Goal: Task Accomplishment & Management: Use online tool/utility

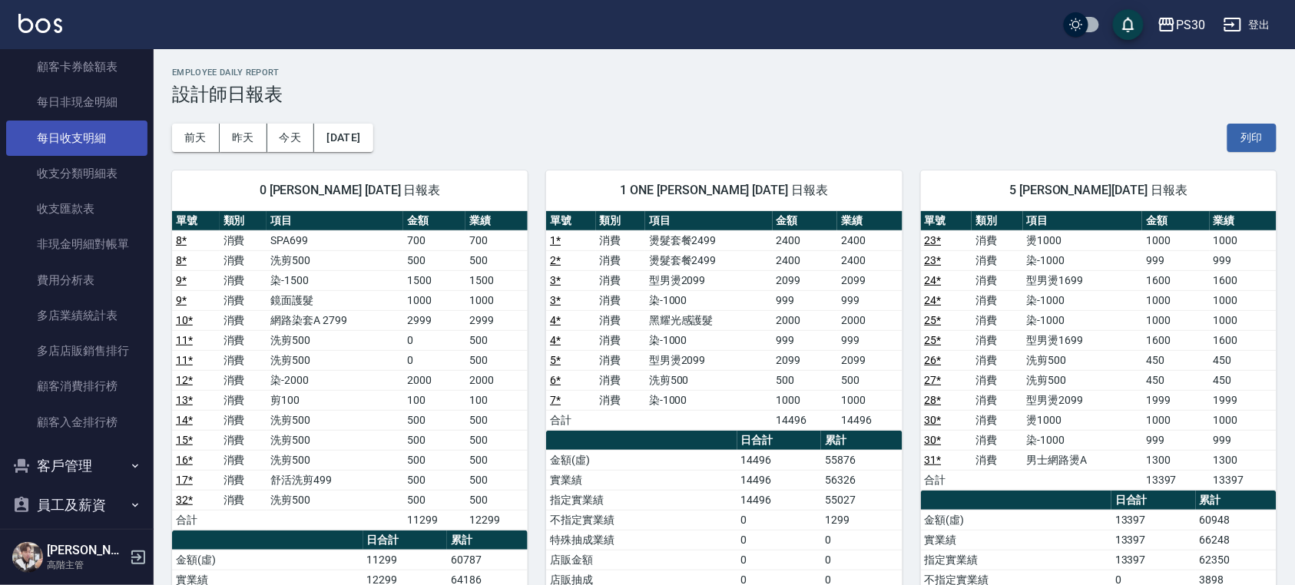
scroll to position [1843, 0]
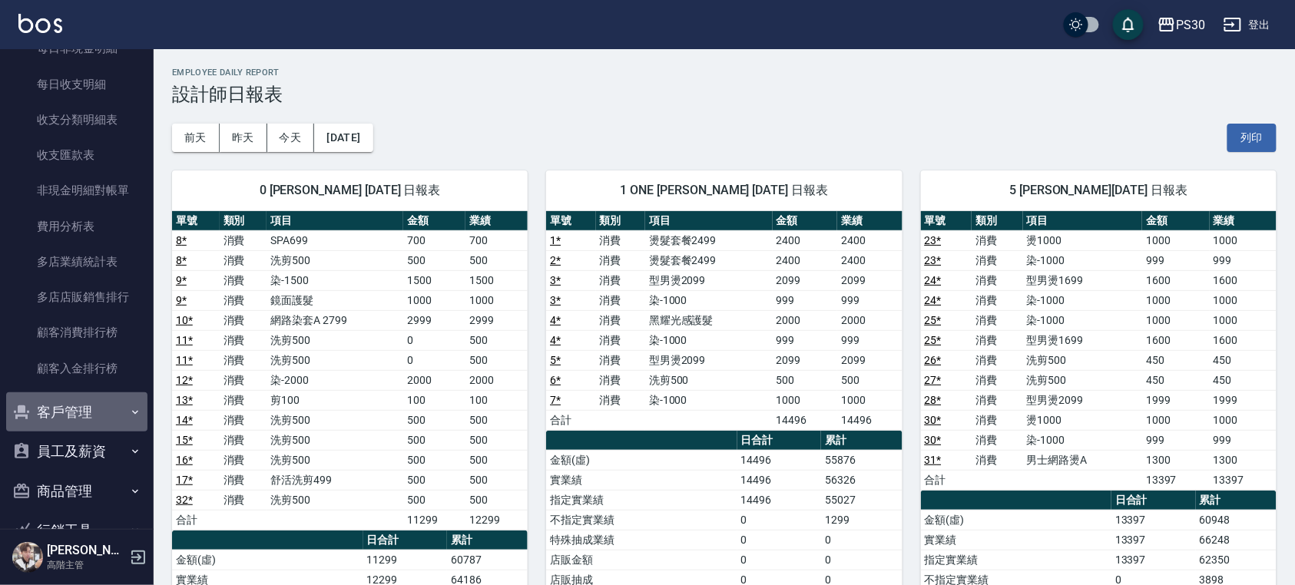
click at [87, 415] on button "客戶管理" at bounding box center [76, 412] width 141 height 40
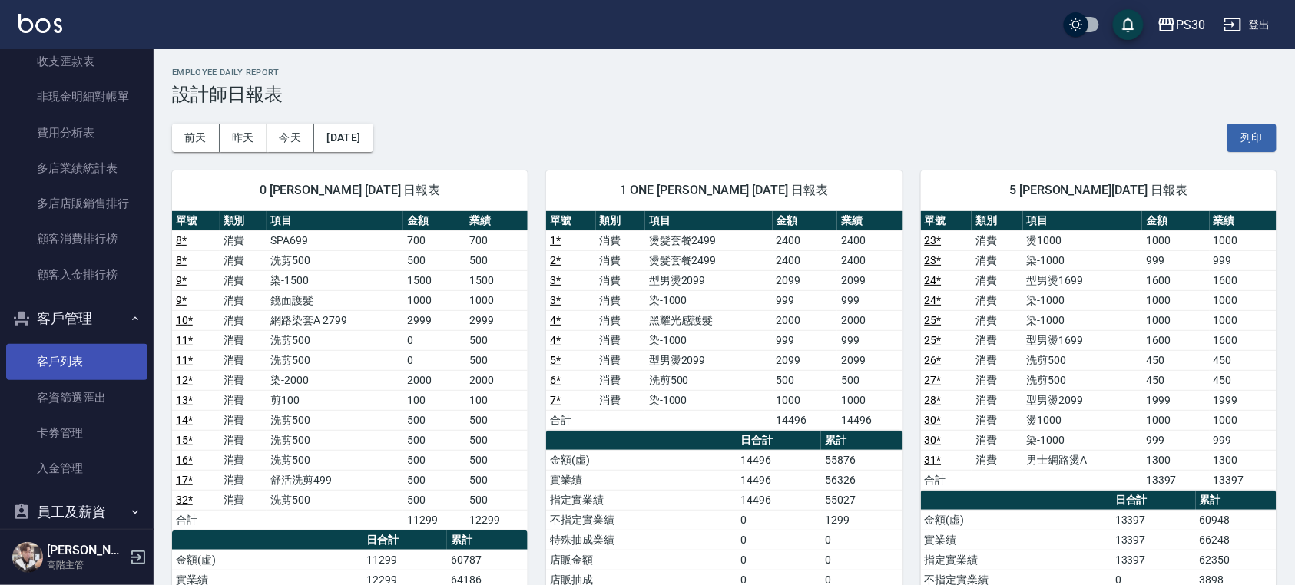
scroll to position [2047, 0]
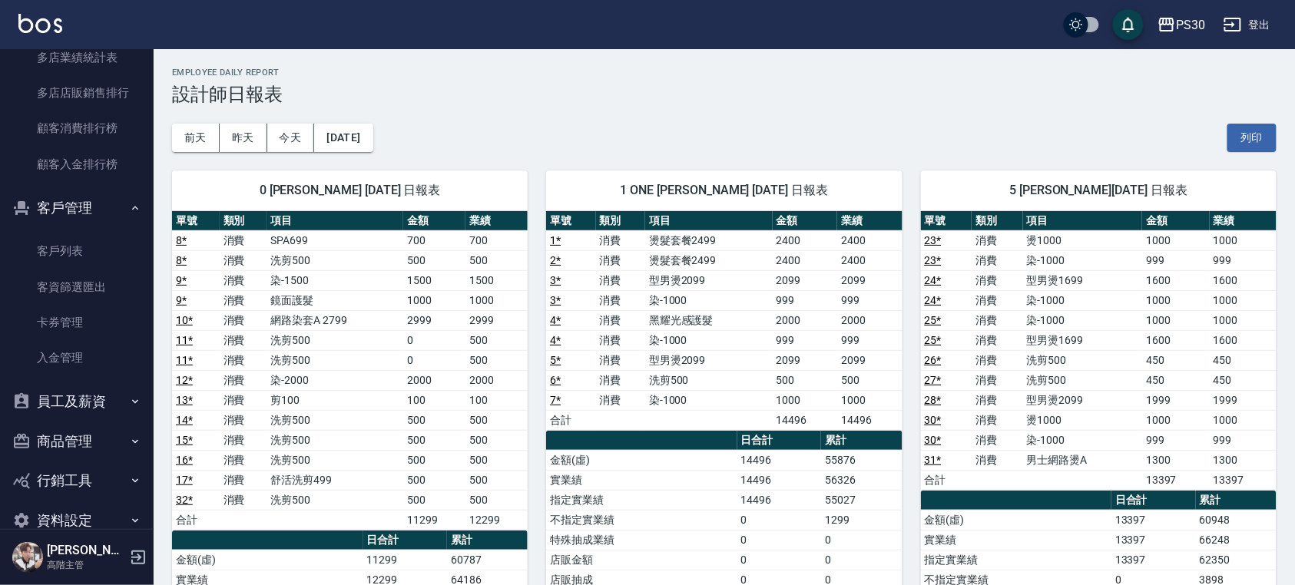
click at [105, 410] on button "員工及薪資" at bounding box center [76, 402] width 141 height 40
click at [104, 410] on button "員工及薪資" at bounding box center [76, 402] width 141 height 40
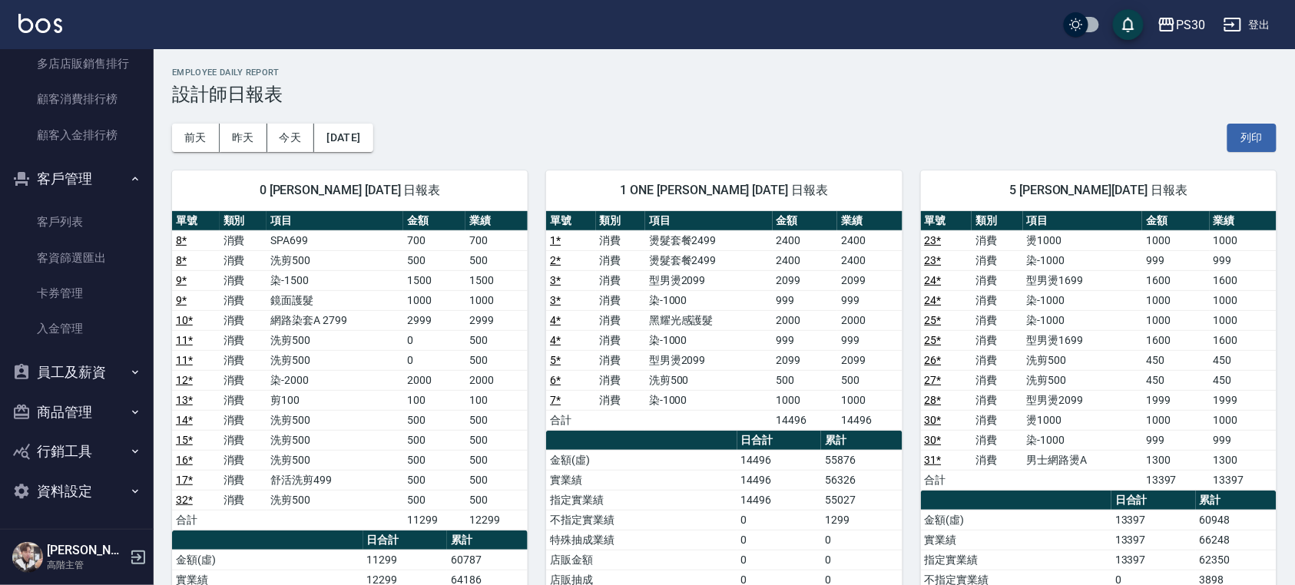
click at [104, 410] on button "商品管理" at bounding box center [76, 412] width 141 height 40
click at [106, 385] on button "員工及薪資" at bounding box center [76, 372] width 141 height 40
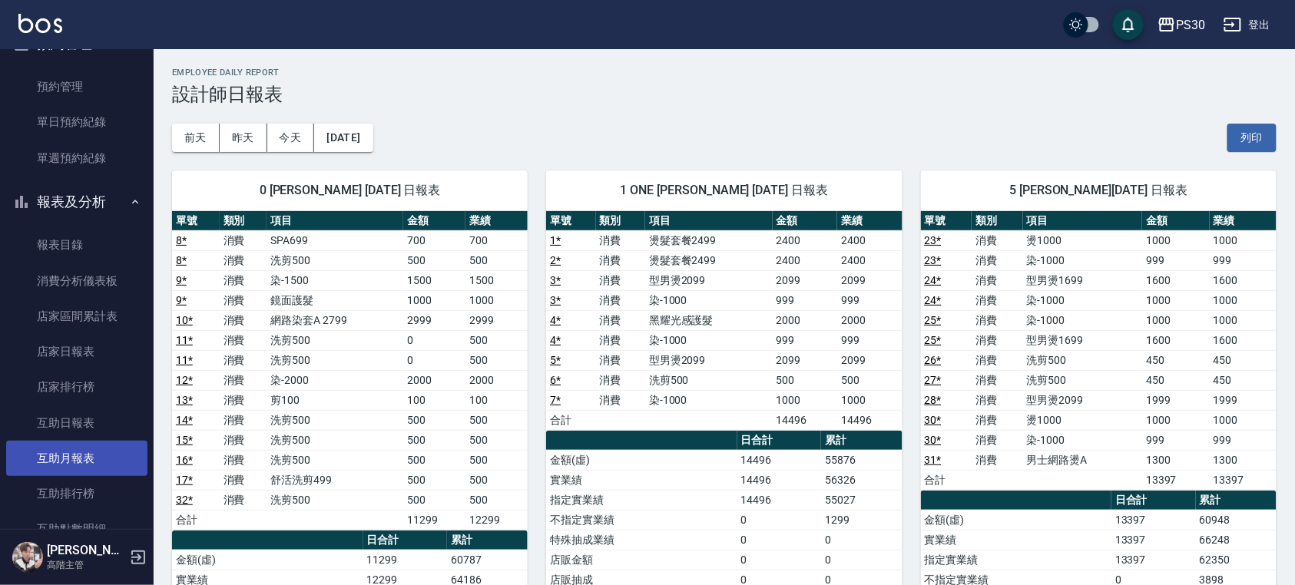
scroll to position [511, 0]
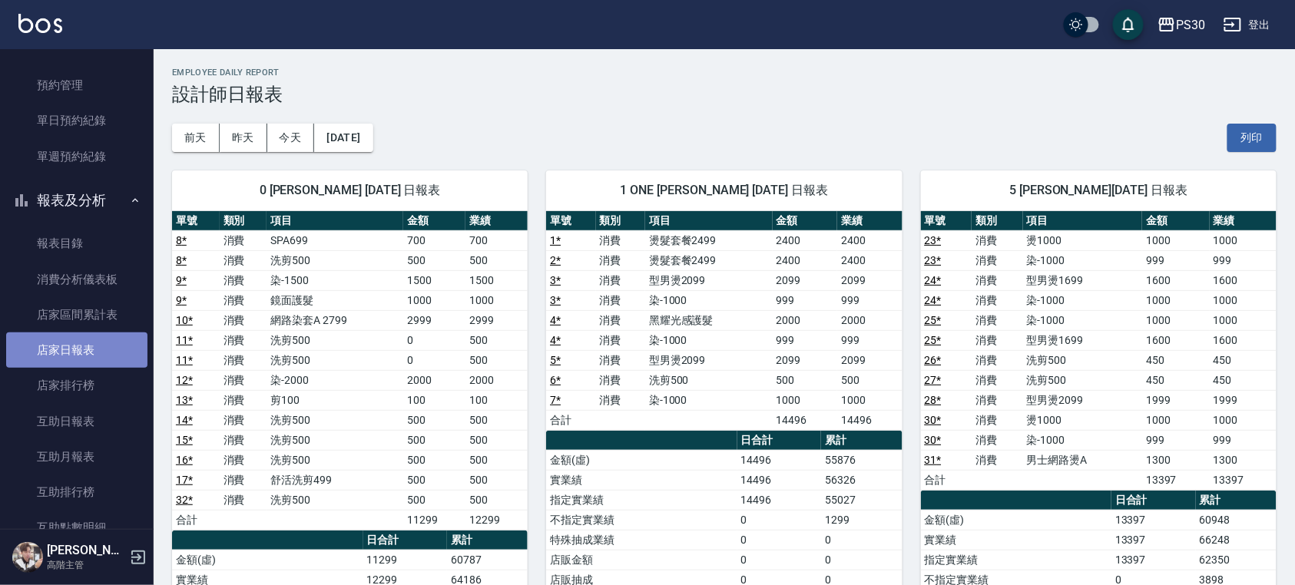
click at [90, 356] on link "店家日報表" at bounding box center [76, 349] width 141 height 35
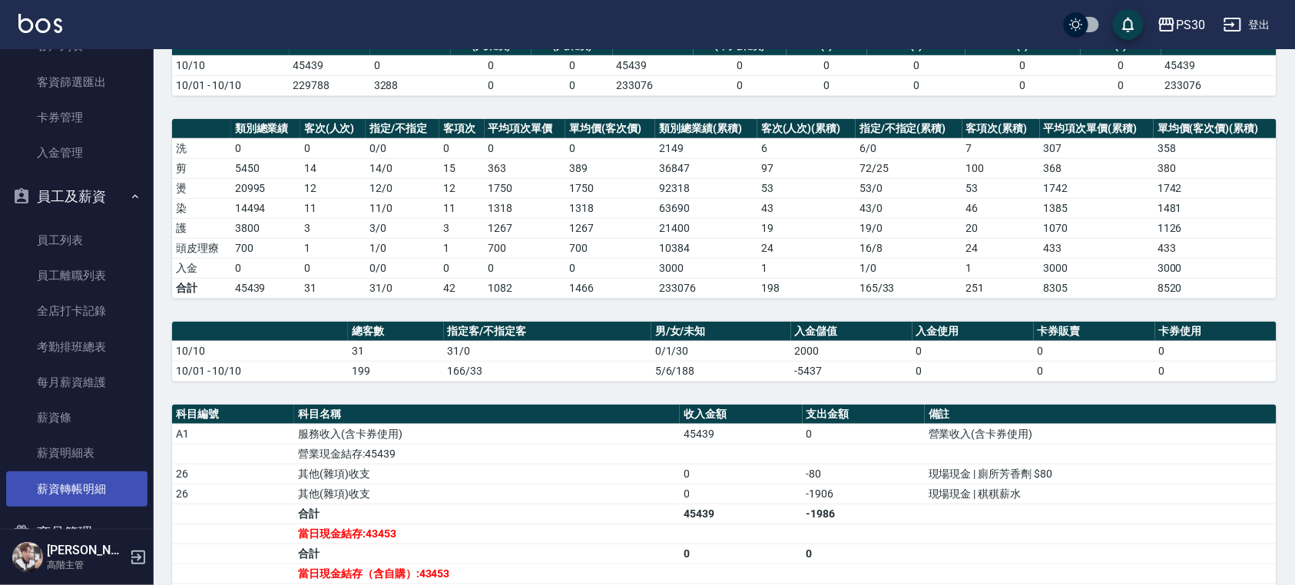
scroll to position [2457, 0]
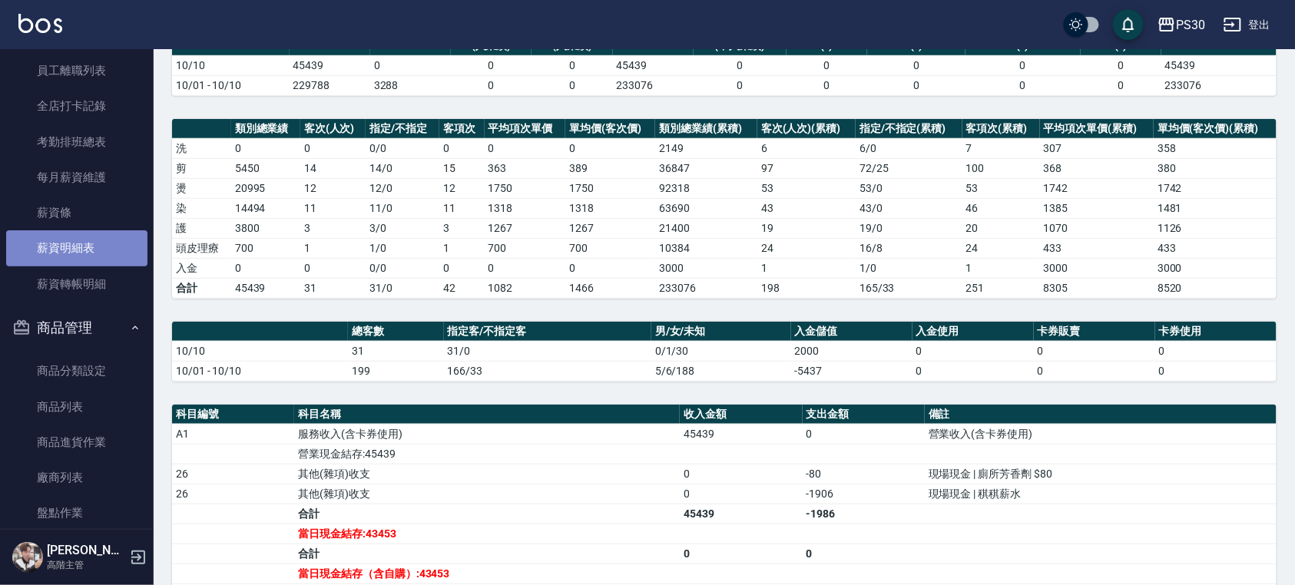
click at [83, 247] on link "薪資明細表" at bounding box center [76, 247] width 141 height 35
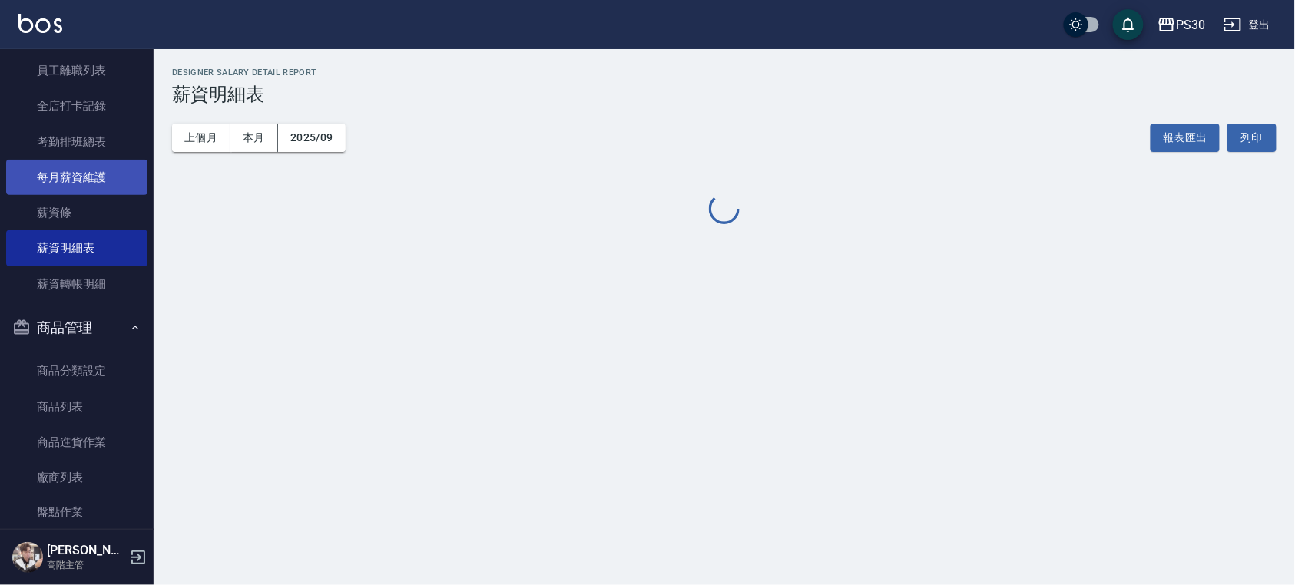
click at [98, 188] on link "每月薪資維護" at bounding box center [76, 177] width 141 height 35
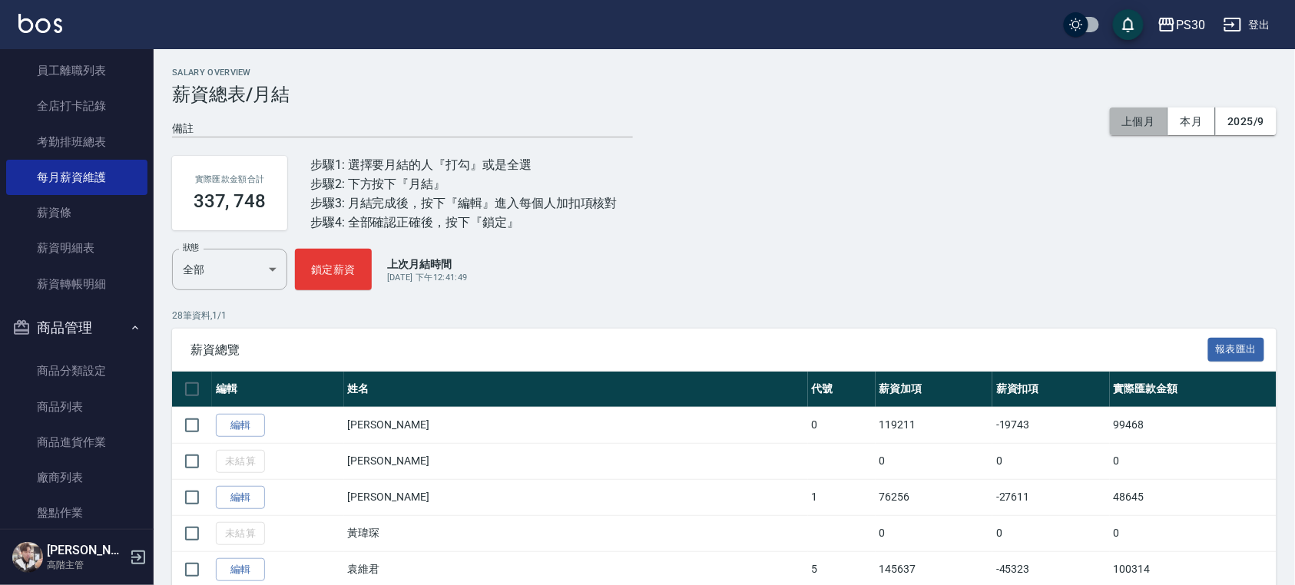
click at [1126, 124] on button "上個月" at bounding box center [1139, 121] width 58 height 28
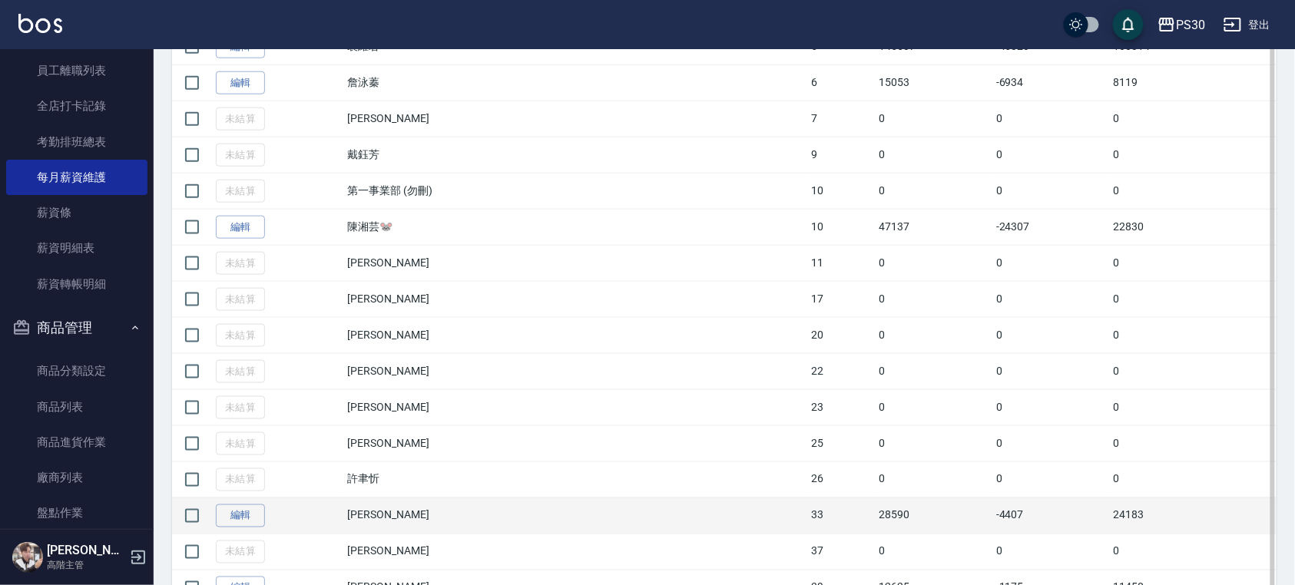
scroll to position [480, 0]
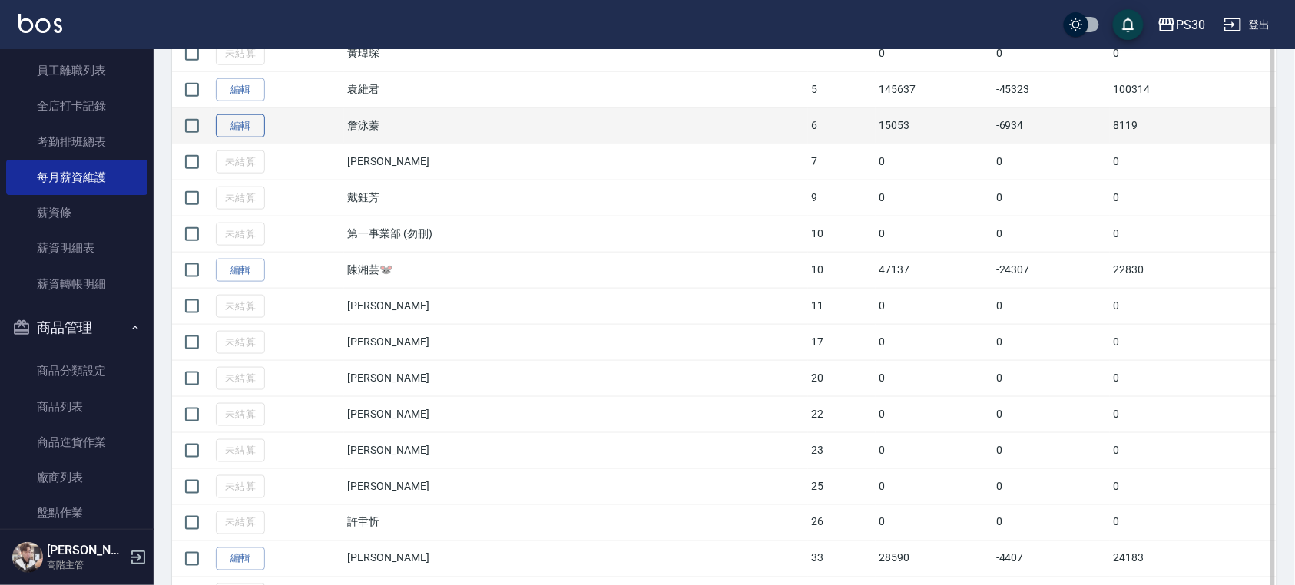
click at [253, 124] on link "編輯" at bounding box center [240, 126] width 49 height 24
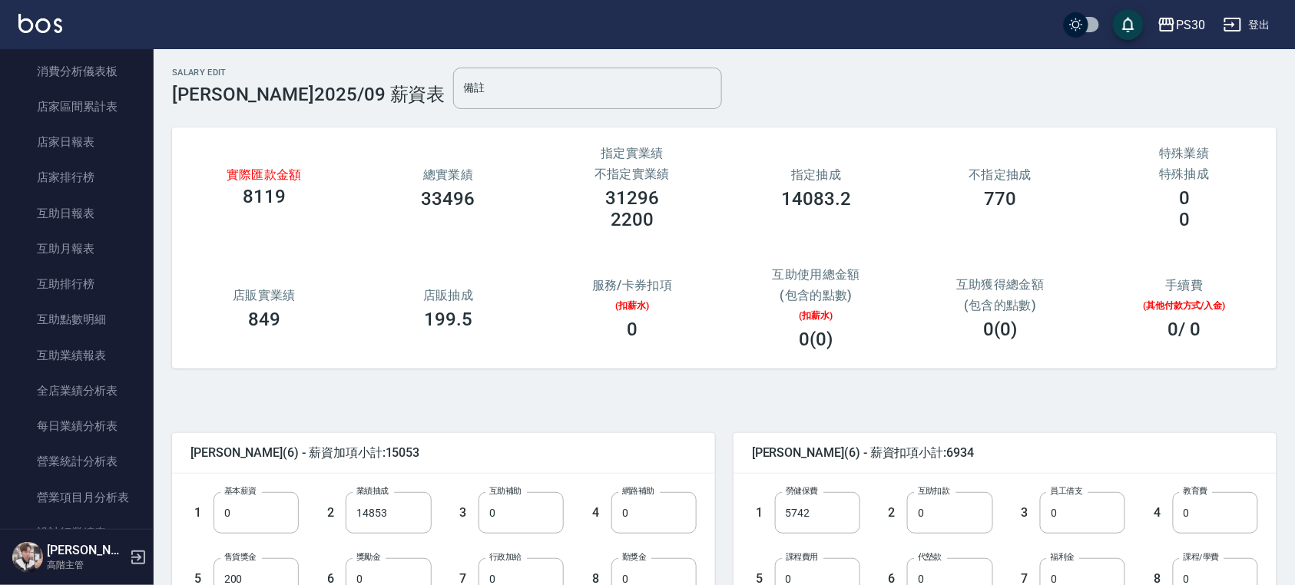
scroll to position [716, 0]
click at [97, 146] on link "店家日報表" at bounding box center [76, 144] width 141 height 35
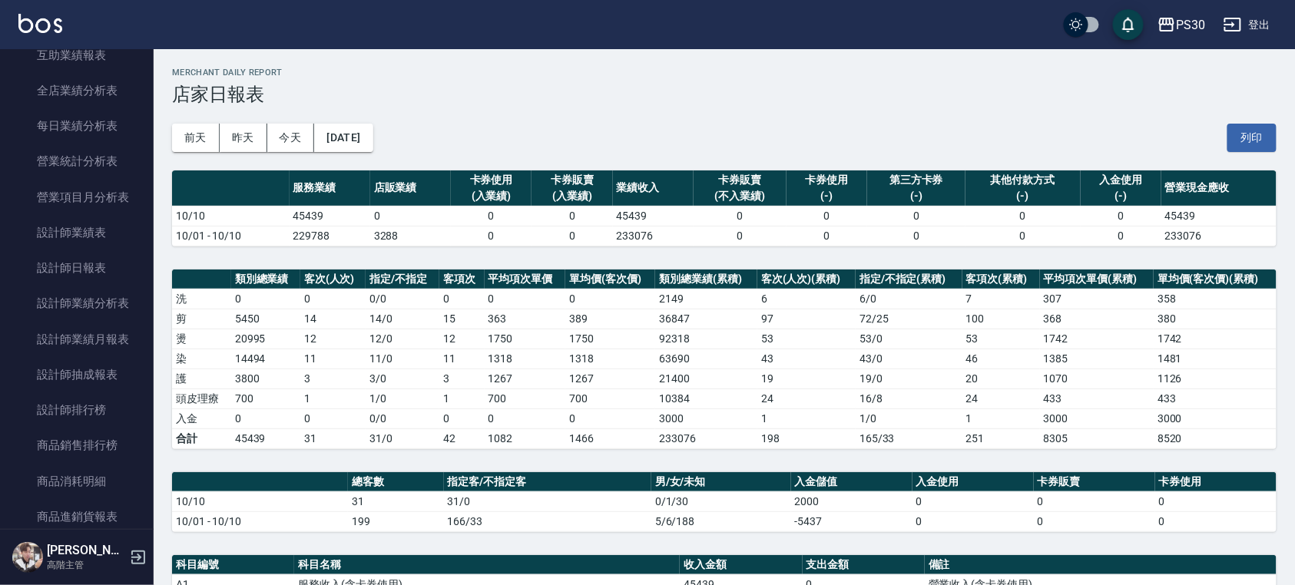
scroll to position [1024, 0]
click at [66, 256] on link "設計師日報表" at bounding box center [76, 263] width 141 height 35
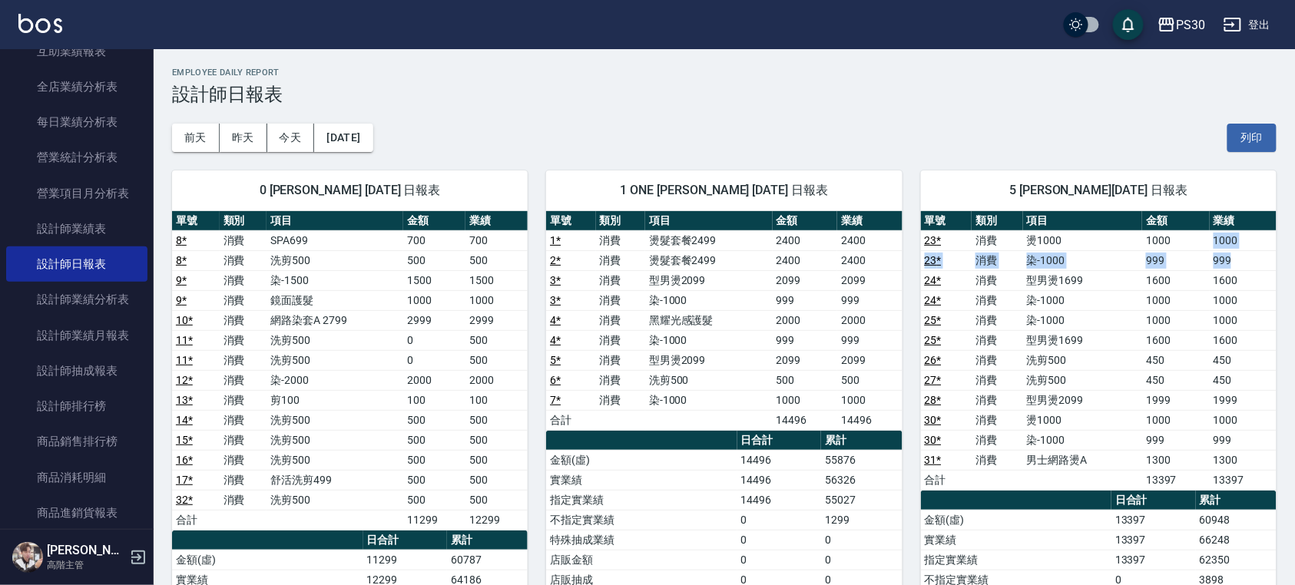
drag, startPoint x: 1209, startPoint y: 234, endPoint x: 1245, endPoint y: 269, distance: 50.0
click at [1245, 269] on tbody "23 * 消費 燙1000 1000 1000 23 * 消費 染-1000 999 999 24 * 消費 型男燙1699 1600 1600 24 * 消…" at bounding box center [1099, 360] width 356 height 260
drag, startPoint x: 1095, startPoint y: 279, endPoint x: 1239, endPoint y: 284, distance: 143.7
click at [1239, 284] on tr "24 * 消費 型男燙1699 1600 1600" at bounding box center [1099, 280] width 356 height 20
drag, startPoint x: 1205, startPoint y: 238, endPoint x: 1250, endPoint y: 258, distance: 49.5
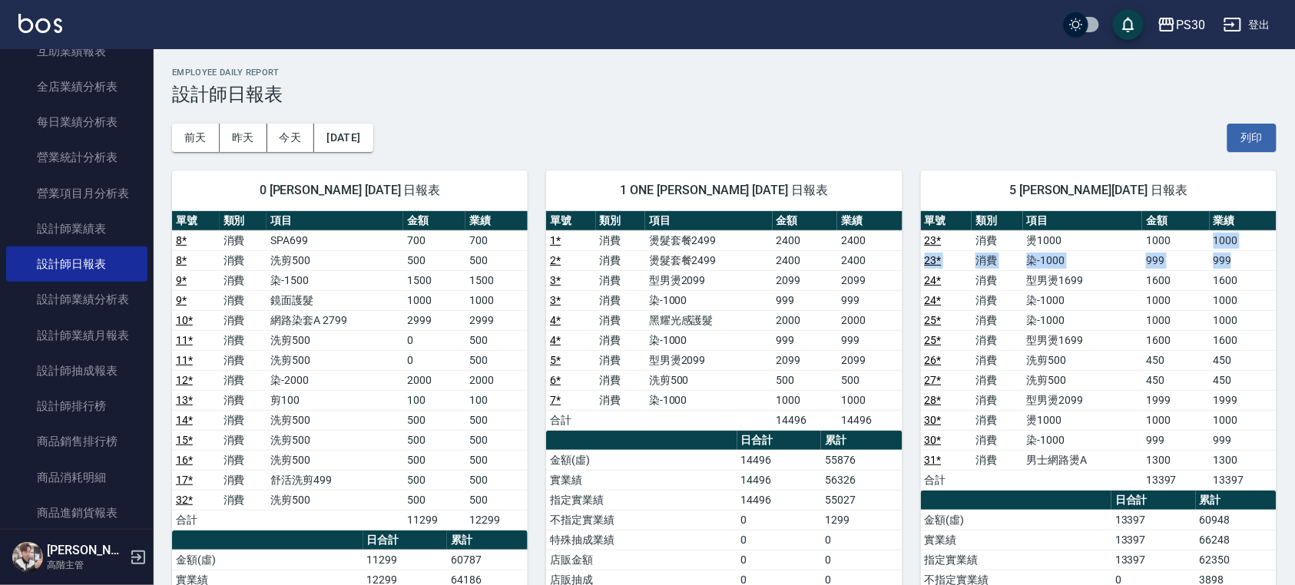
click at [1250, 258] on tbody "23 * 消費 燙1000 1000 1000 23 * 消費 染-1000 999 999 24 * 消費 型男燙1699 1600 1600 24 * 消…" at bounding box center [1099, 360] width 356 height 260
drag, startPoint x: 1211, startPoint y: 283, endPoint x: 1244, endPoint y: 295, distance: 35.2
click at [1244, 295] on tbody "23 * 消費 燙1000 1000 1000 23 * 消費 染-1000 999 999 24 * 消費 型男燙1699 1600 1600 24 * 消…" at bounding box center [1099, 360] width 356 height 260
drag, startPoint x: 1202, startPoint y: 317, endPoint x: 1257, endPoint y: 342, distance: 60.8
click at [1257, 342] on tbody "23 * 消費 燙1000 1000 1000 23 * 消費 染-1000 999 999 24 * 消費 型男燙1699 1600 1600 24 * 消…" at bounding box center [1099, 360] width 356 height 260
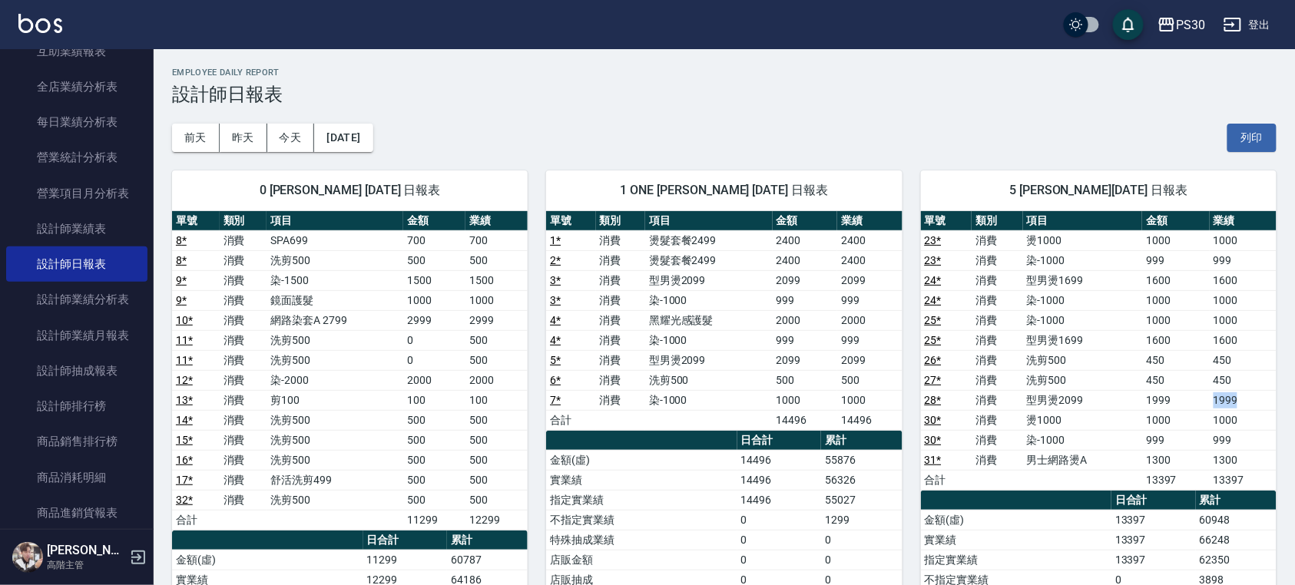
drag, startPoint x: 1205, startPoint y: 396, endPoint x: 1242, endPoint y: 401, distance: 37.9
click at [1242, 401] on tr "28 * 消費 型男燙2099 1999 1999" at bounding box center [1099, 400] width 356 height 20
drag, startPoint x: 1198, startPoint y: 418, endPoint x: 1265, endPoint y: 430, distance: 68.7
click at [1265, 430] on tr "30 * 消費 燙1000 1000 1000" at bounding box center [1099, 420] width 356 height 20
drag, startPoint x: 1199, startPoint y: 455, endPoint x: 1256, endPoint y: 465, distance: 57.7
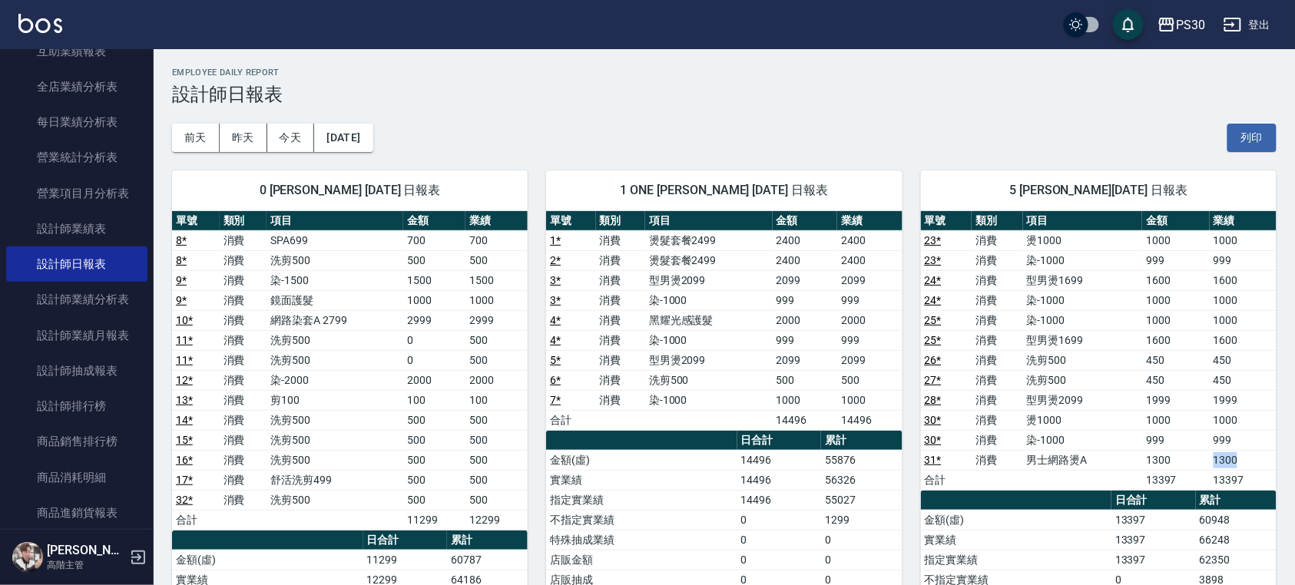
click at [1256, 465] on tr "31 * 消費 男士網路燙A 1300 1300" at bounding box center [1099, 460] width 356 height 20
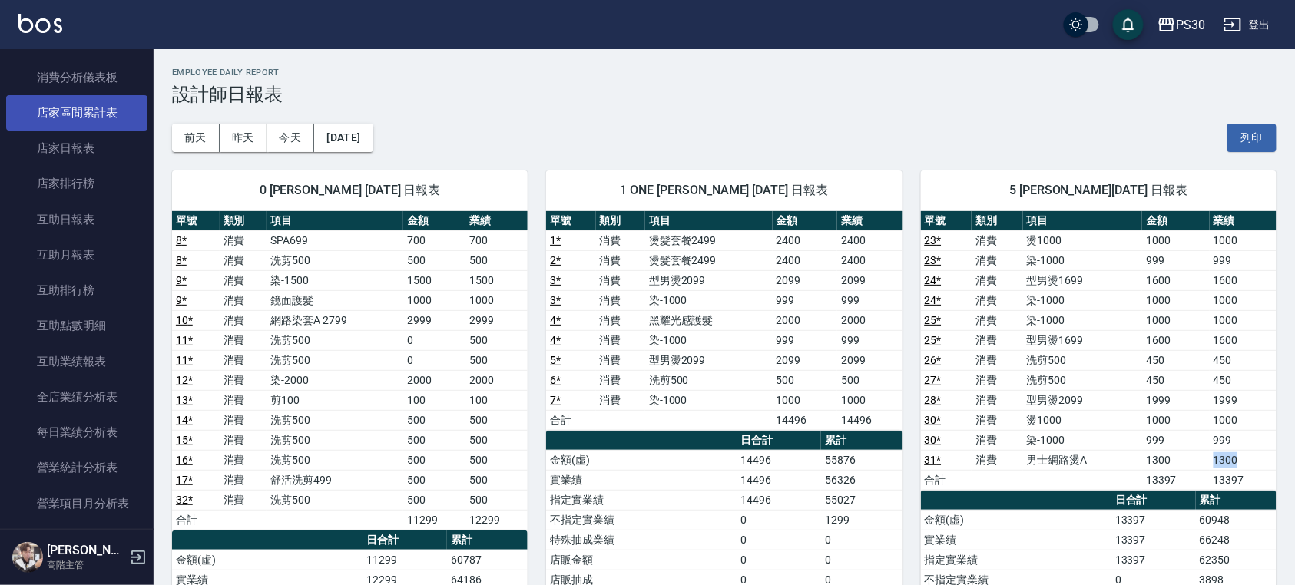
scroll to position [614, 0]
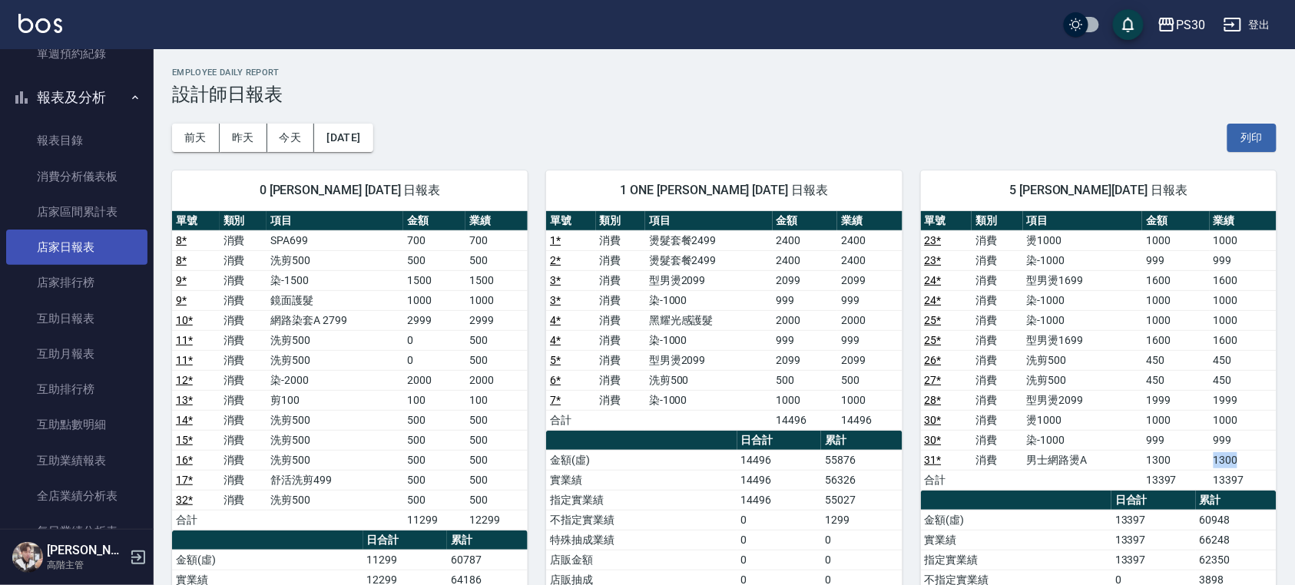
click at [94, 246] on link "店家日報表" at bounding box center [76, 247] width 141 height 35
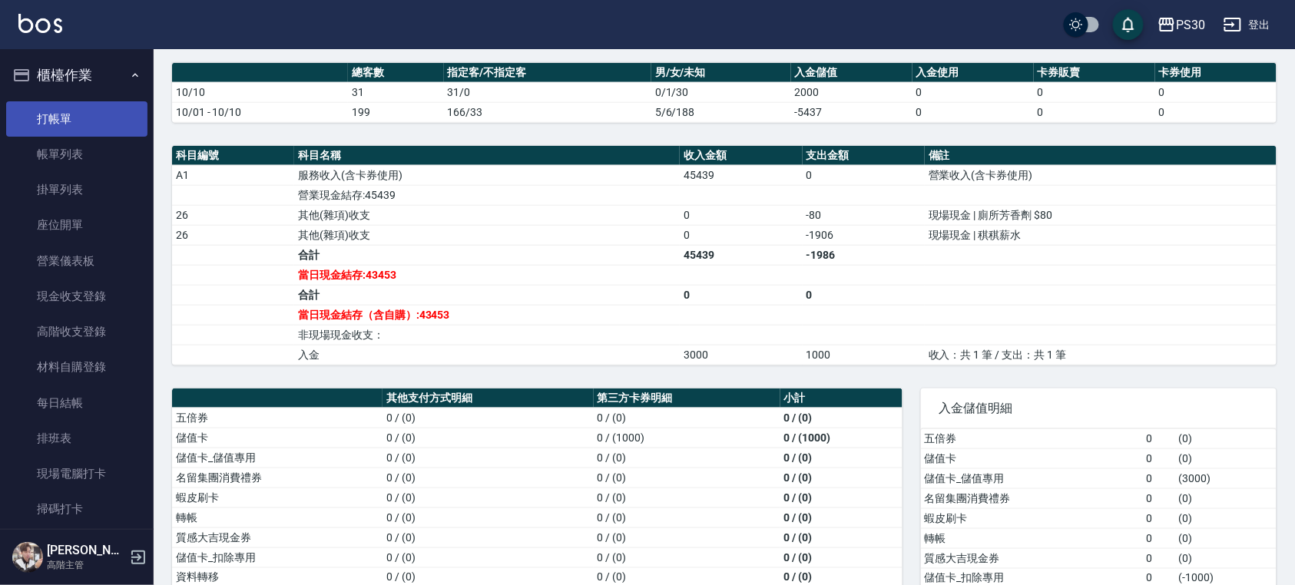
click at [84, 105] on link "打帳單" at bounding box center [76, 118] width 141 height 35
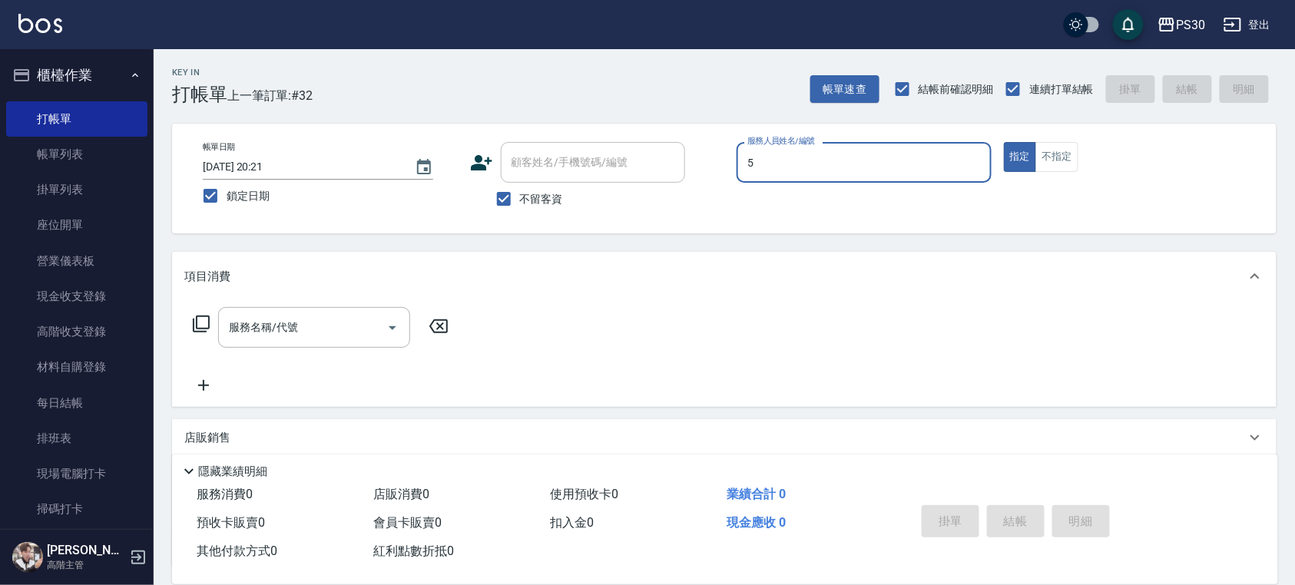
type input "[PERSON_NAME]-5"
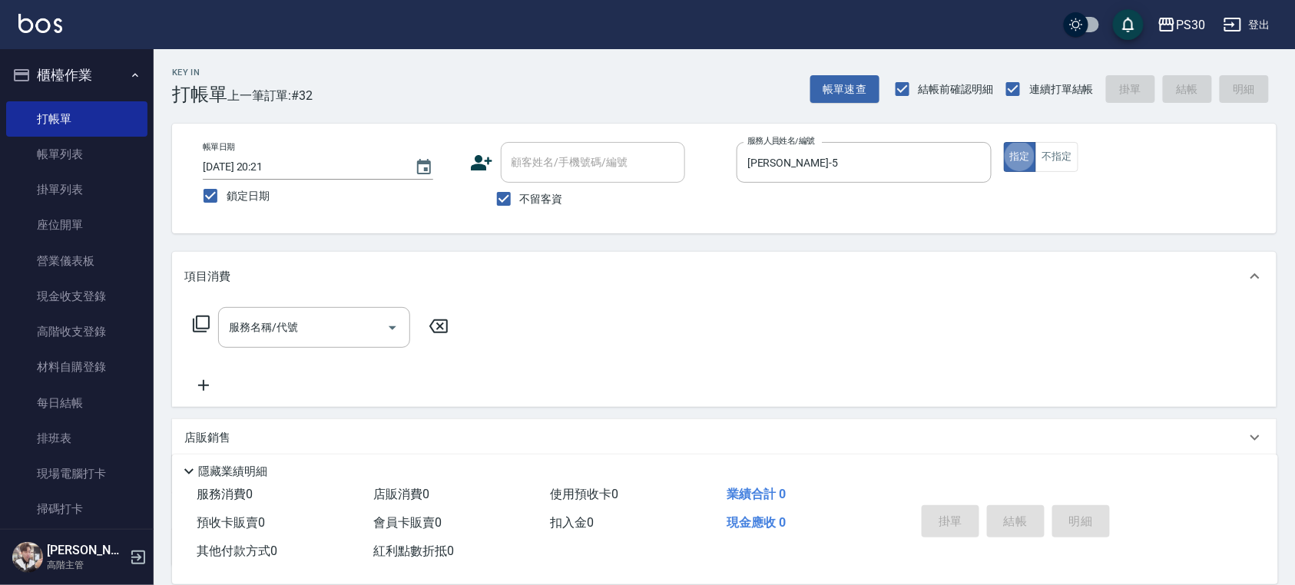
type button "true"
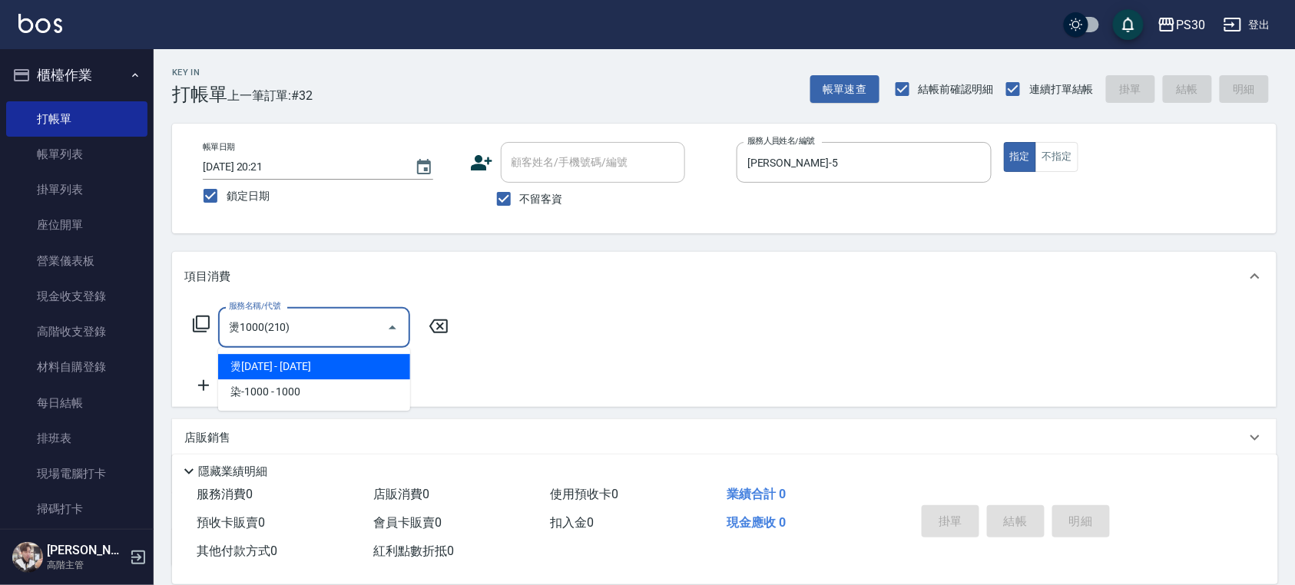
type input "燙1000(210)"
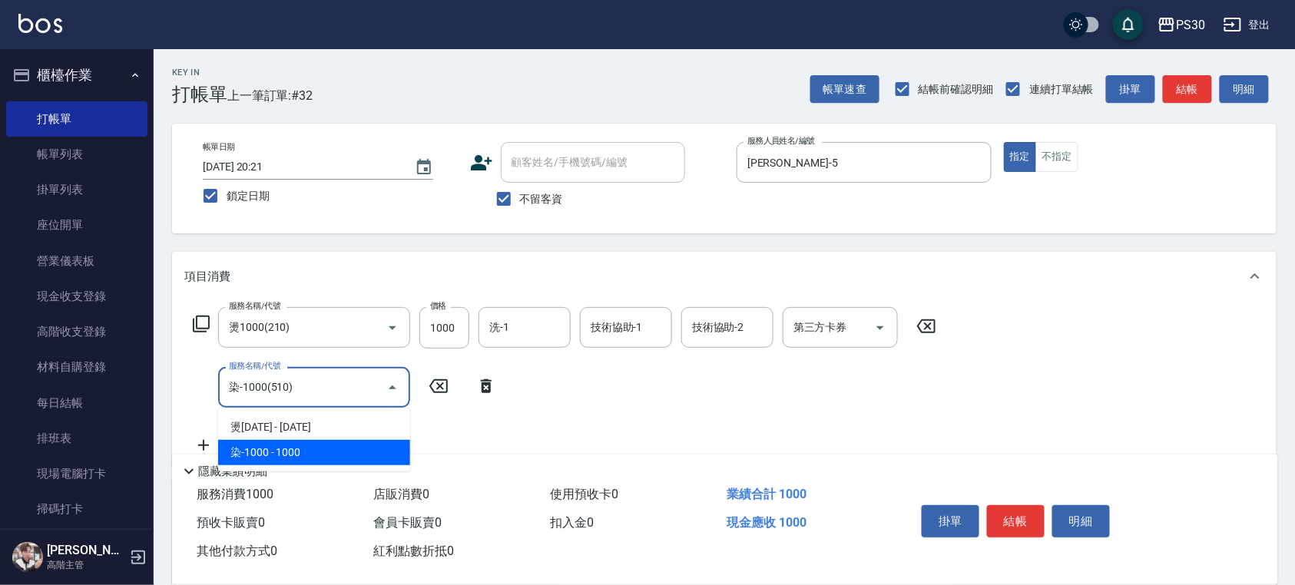
type input "染-1000(510)"
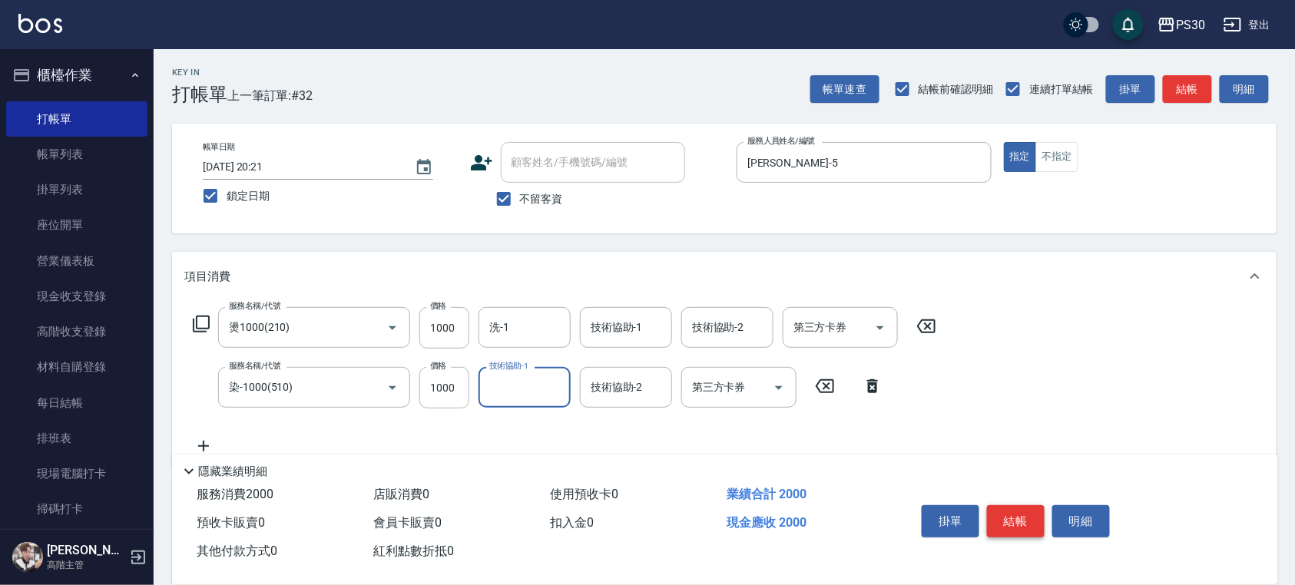
click at [1026, 517] on button "結帳" at bounding box center [1016, 521] width 58 height 32
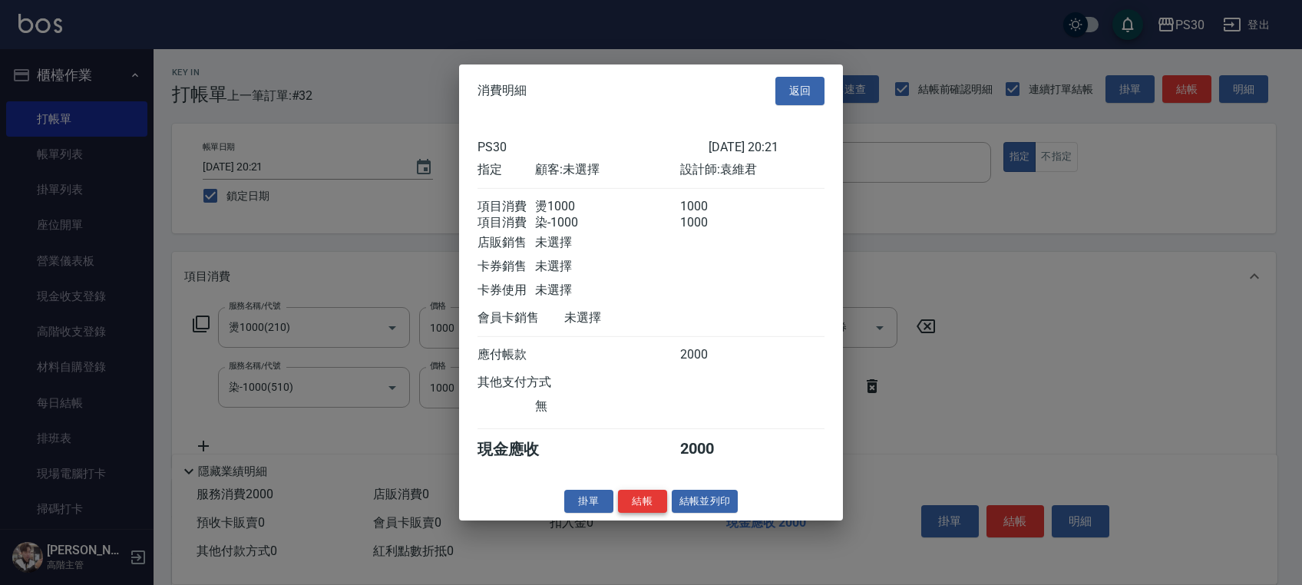
click at [640, 504] on button "結帳" at bounding box center [642, 501] width 49 height 24
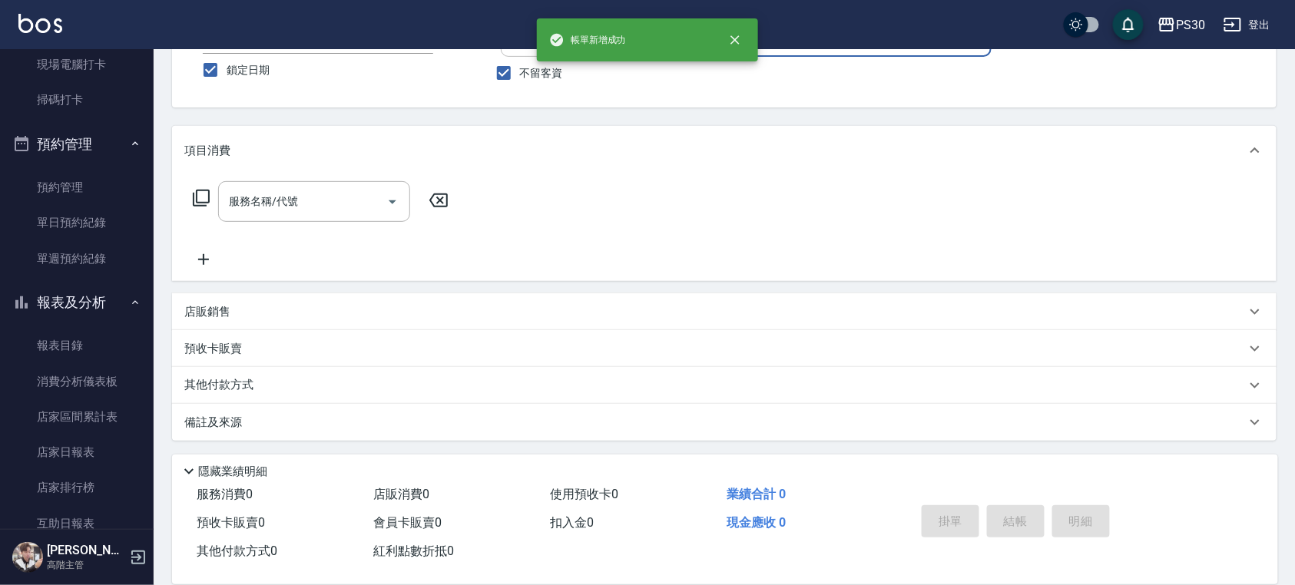
scroll to position [819, 0]
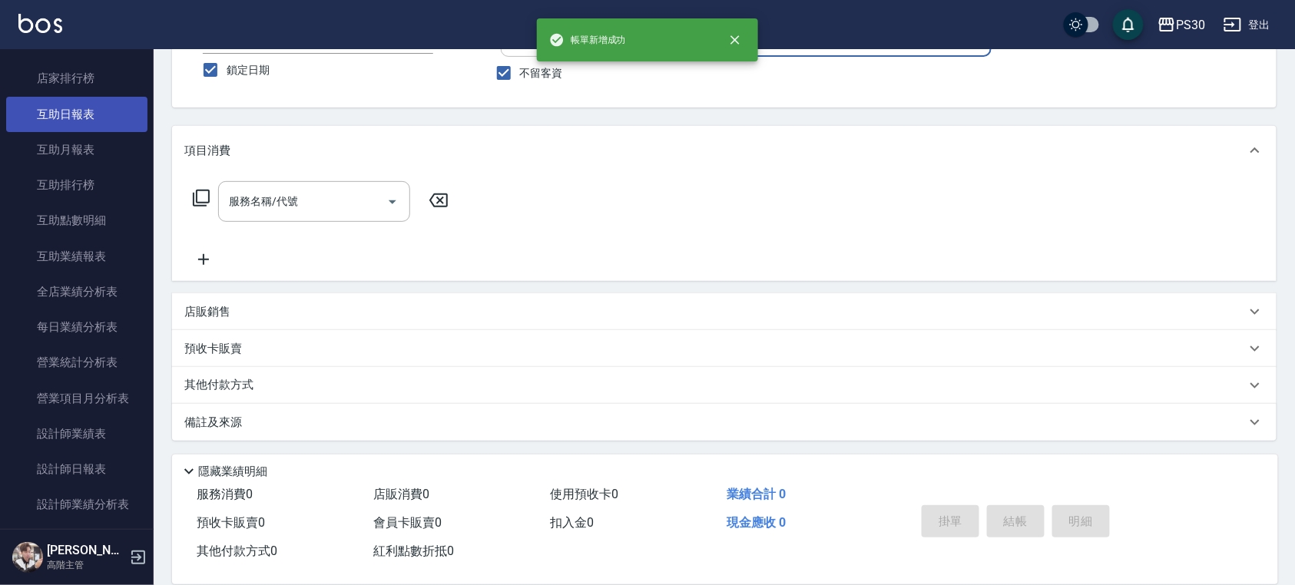
click at [84, 107] on link "互助日報表" at bounding box center [76, 114] width 141 height 35
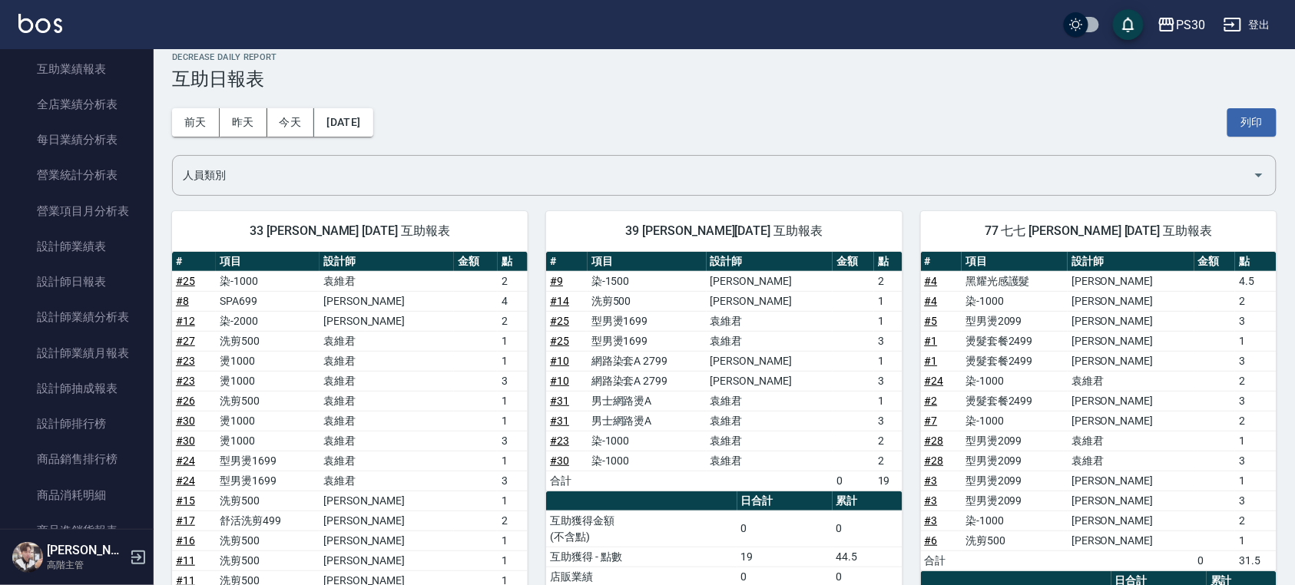
scroll to position [1024, 0]
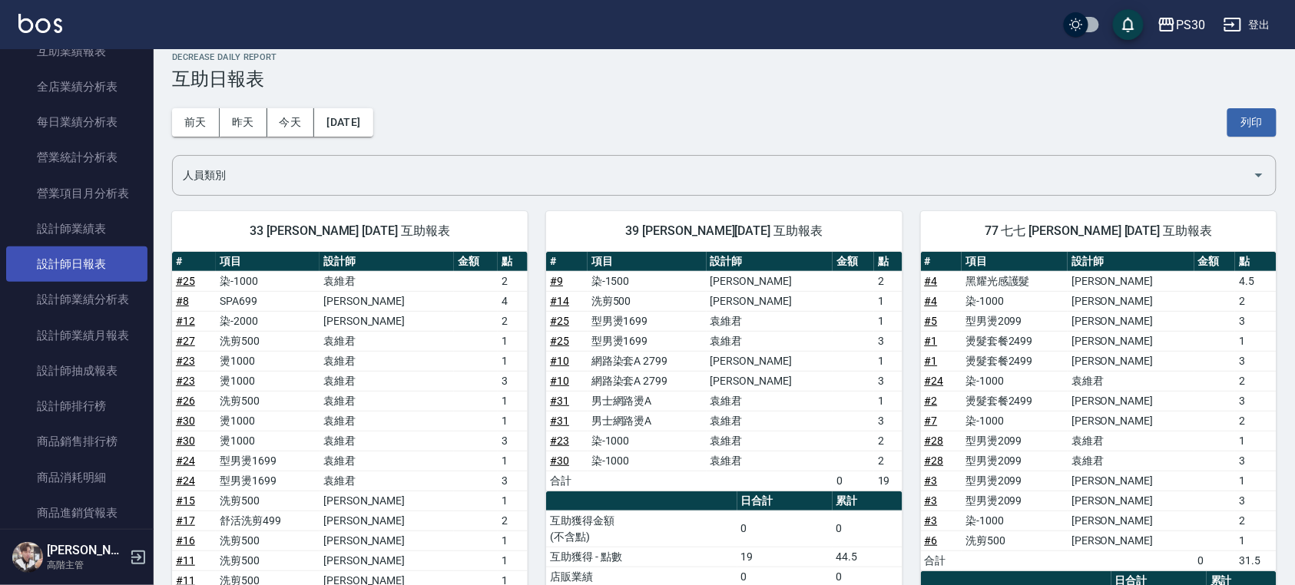
click at [99, 269] on link "設計師日報表" at bounding box center [76, 263] width 141 height 35
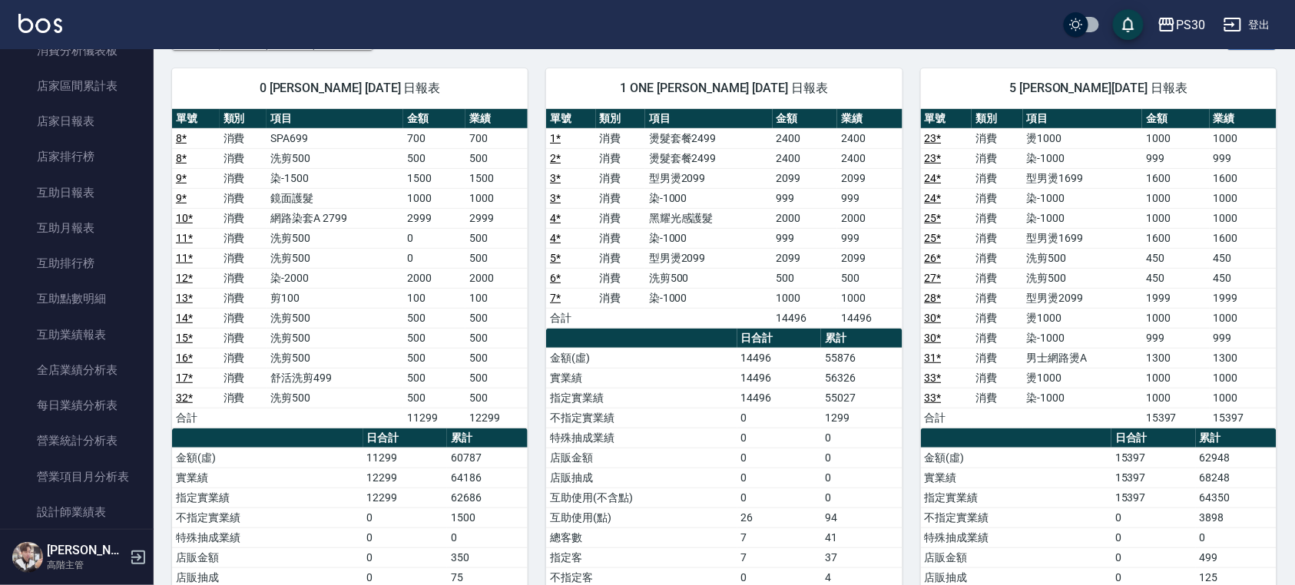
scroll to position [716, 0]
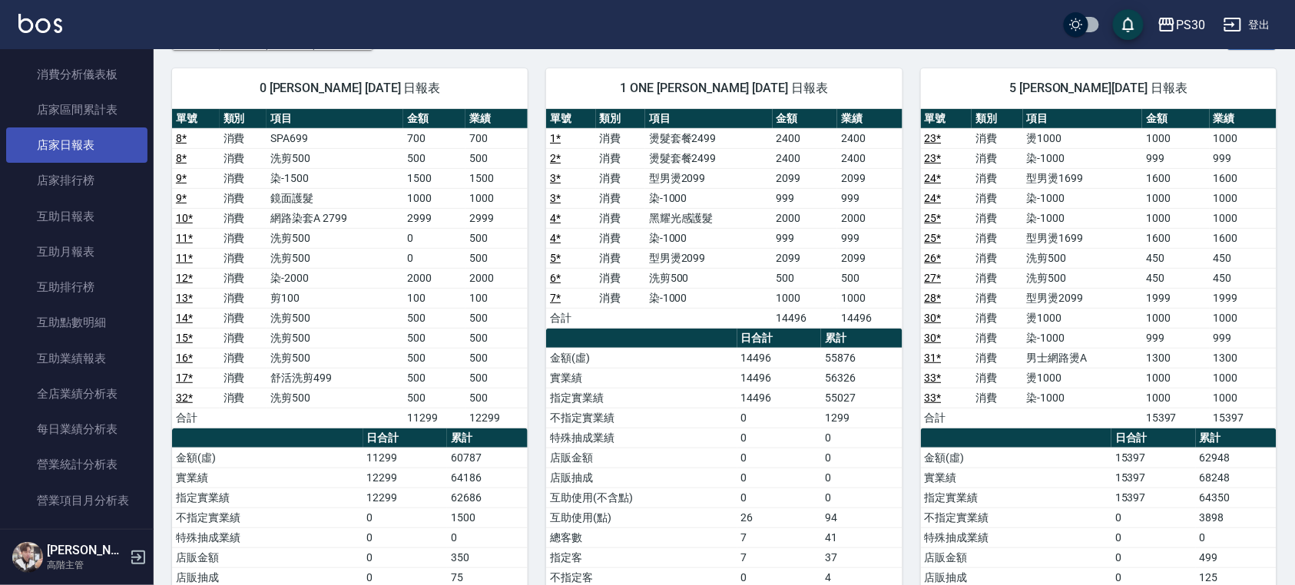
click at [83, 147] on link "店家日報表" at bounding box center [76, 144] width 141 height 35
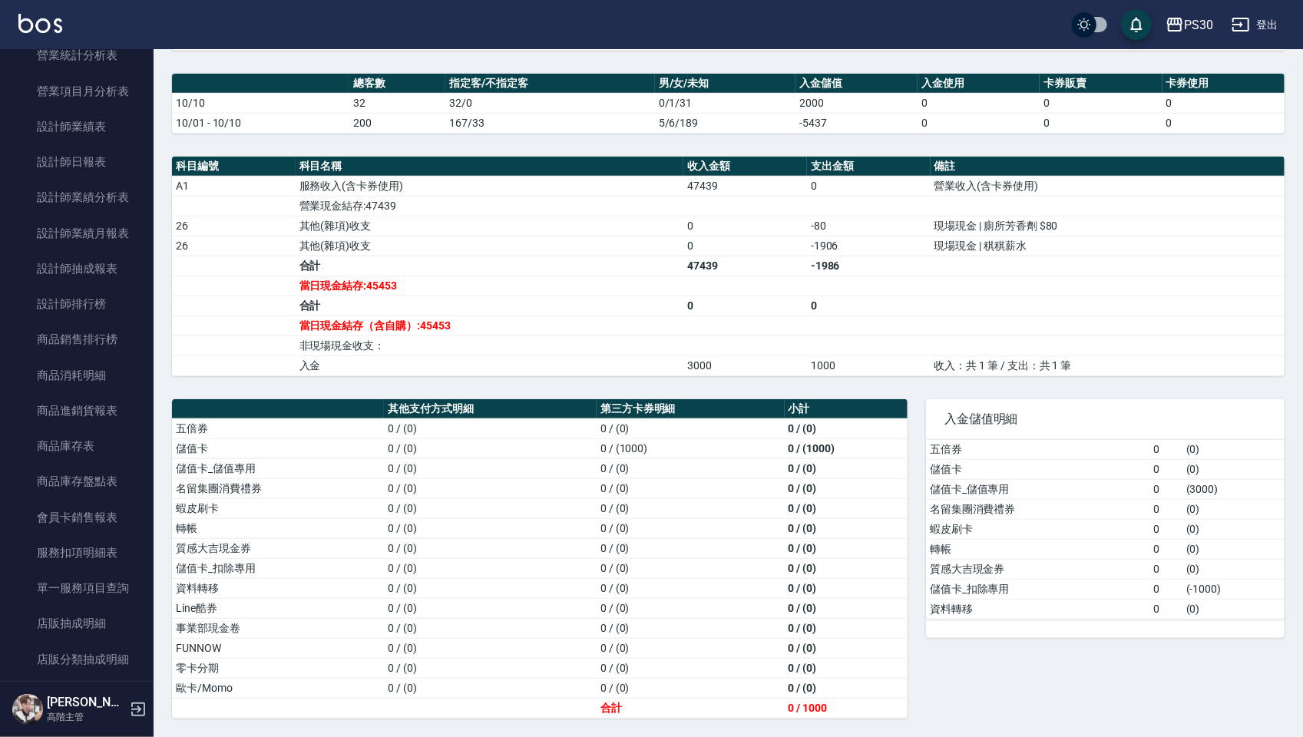
scroll to position [408, 0]
click at [65, 164] on link "設計師日報表" at bounding box center [76, 161] width 141 height 35
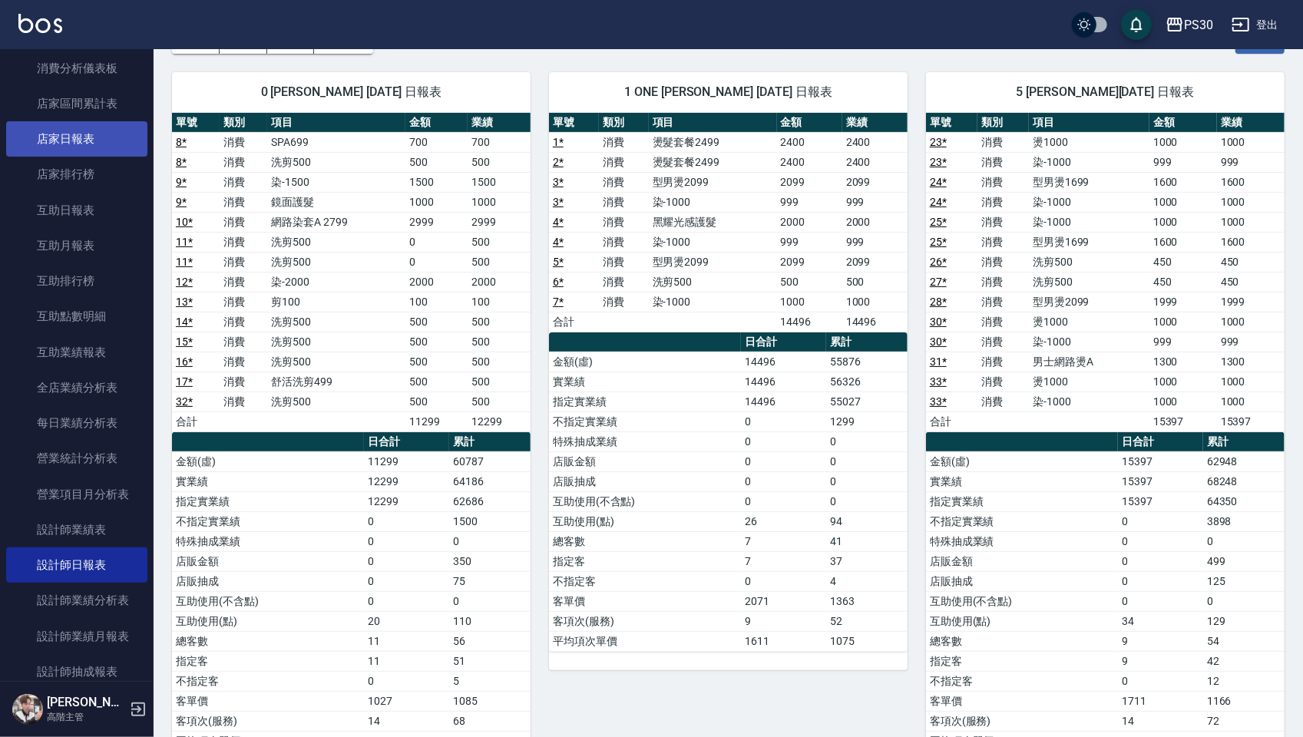
scroll to position [716, 0]
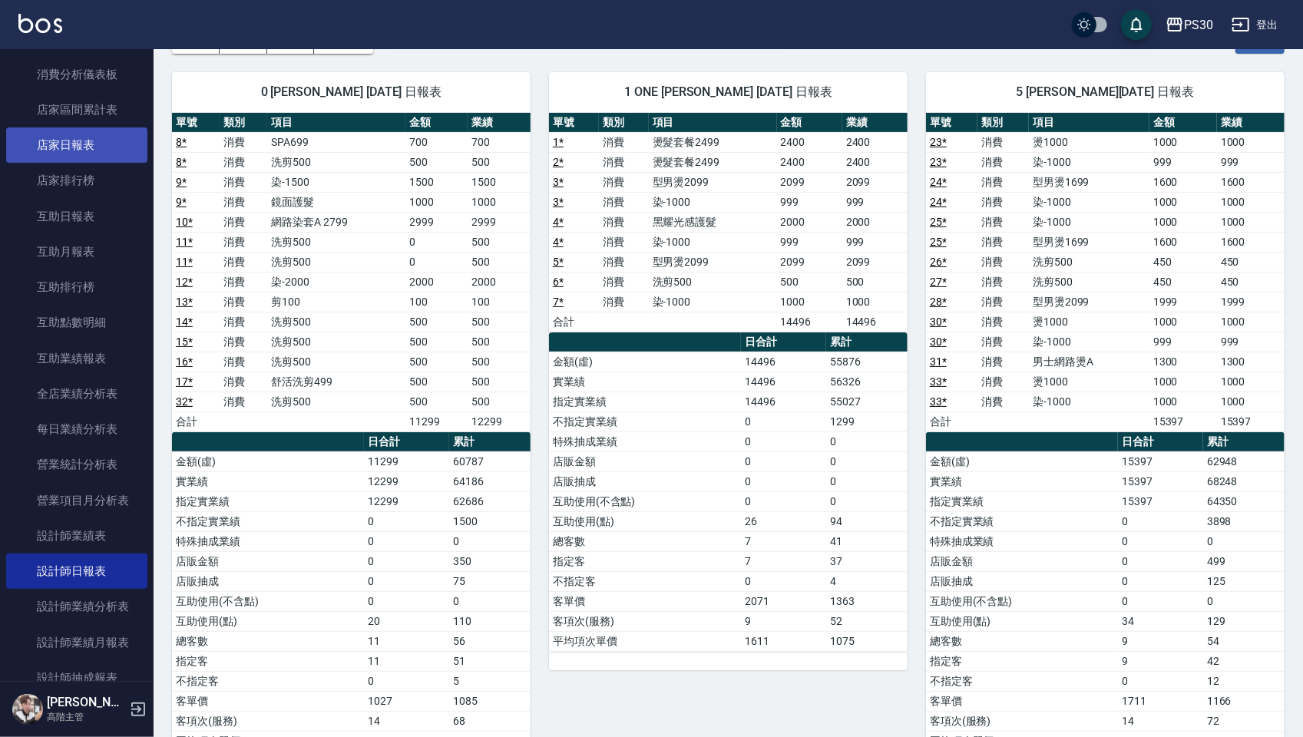
click at [83, 149] on link "店家日報表" at bounding box center [76, 144] width 141 height 35
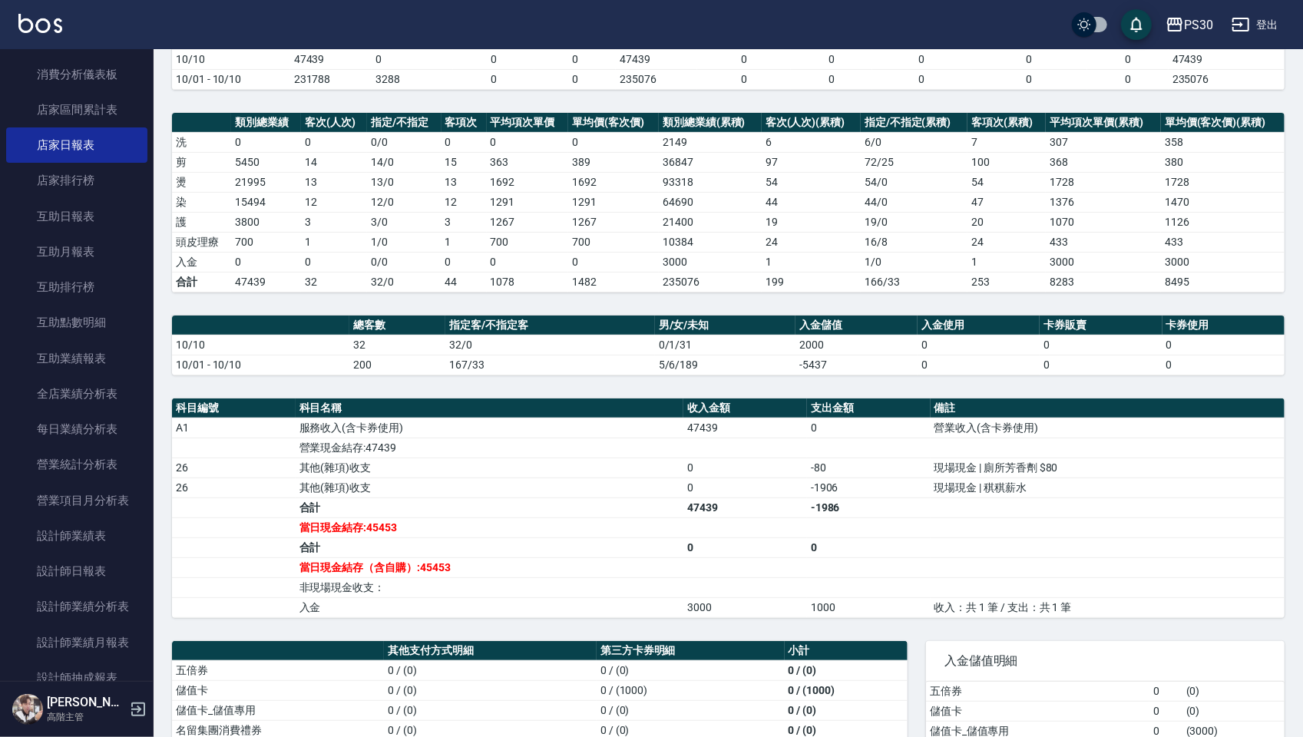
scroll to position [408, 0]
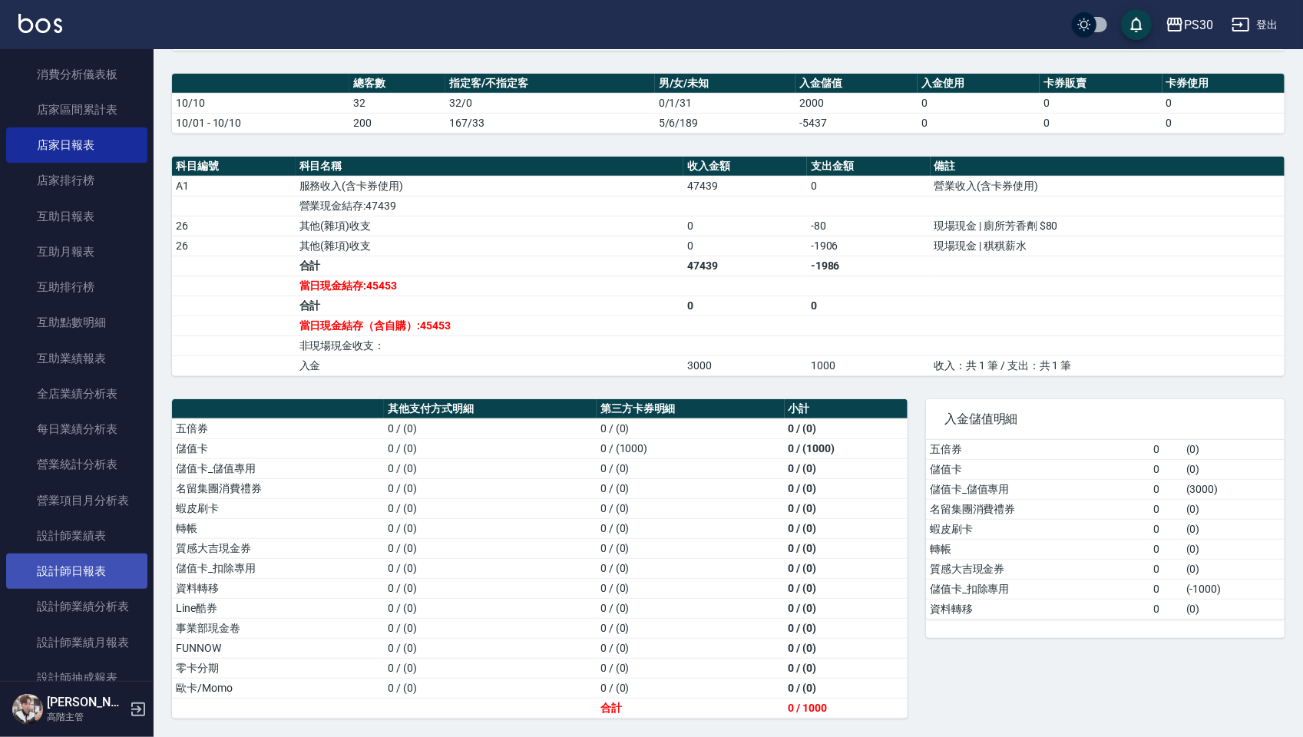
click at [84, 571] on link "設計師日報表" at bounding box center [76, 571] width 141 height 35
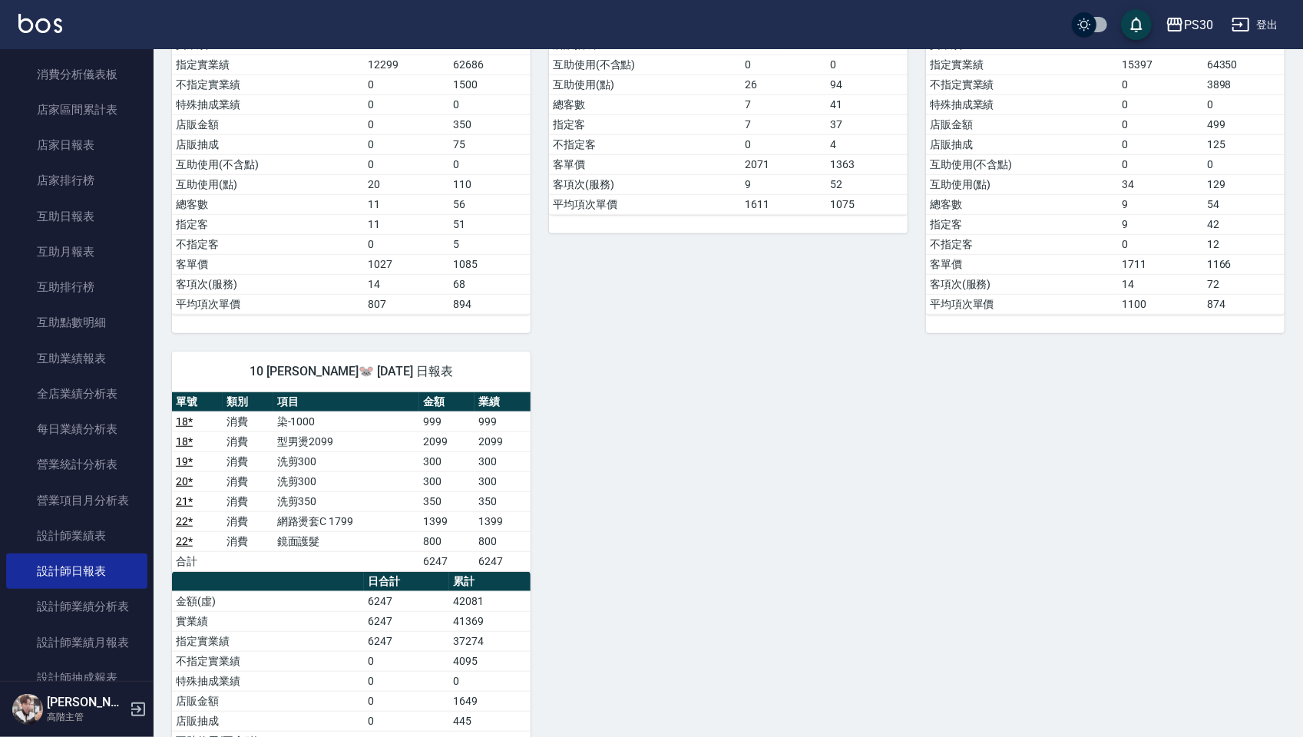
scroll to position [762, 0]
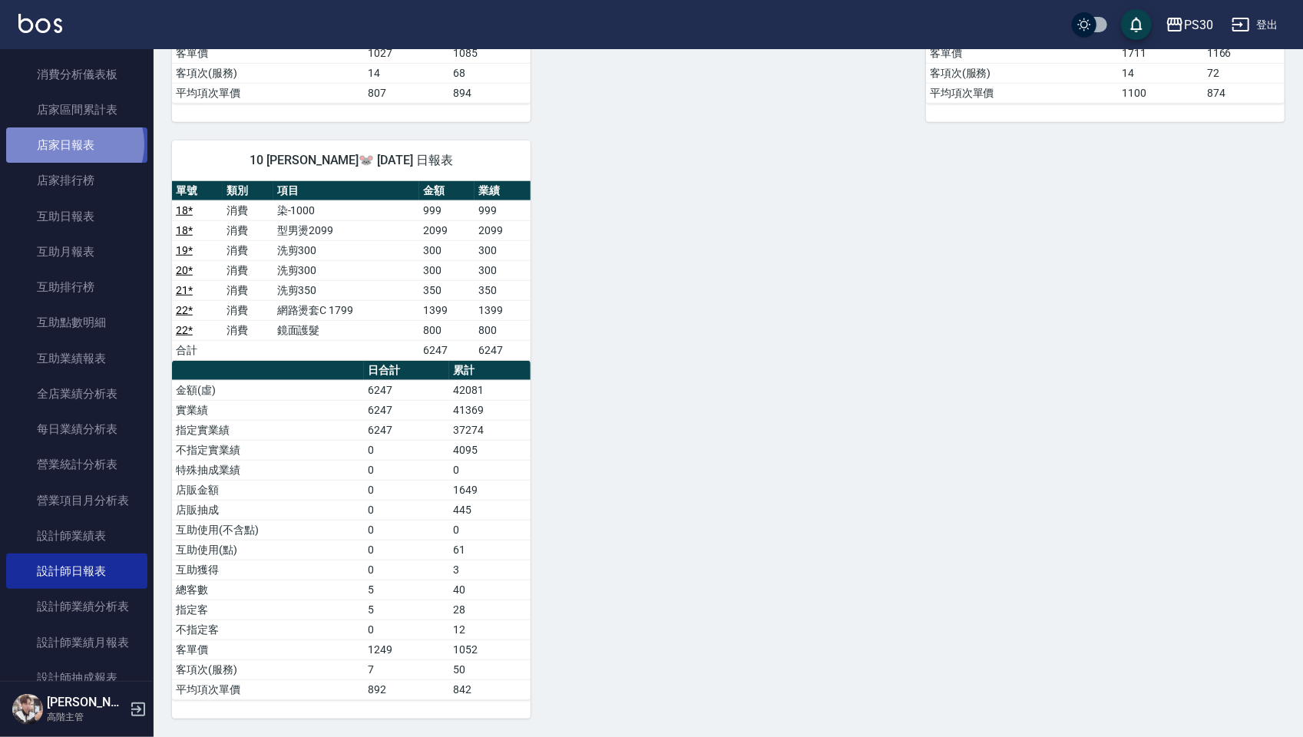
click at [74, 144] on link "店家日報表" at bounding box center [76, 144] width 141 height 35
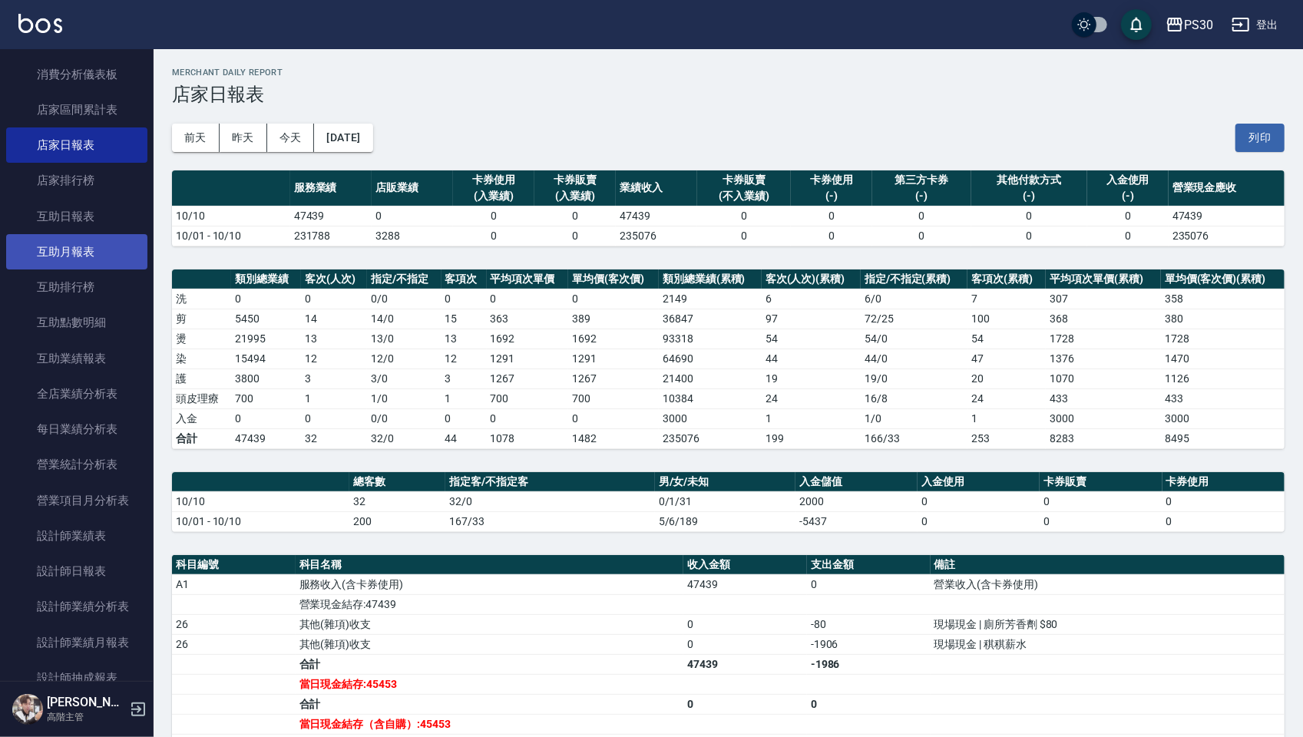
click at [74, 259] on link "互助月報表" at bounding box center [76, 251] width 141 height 35
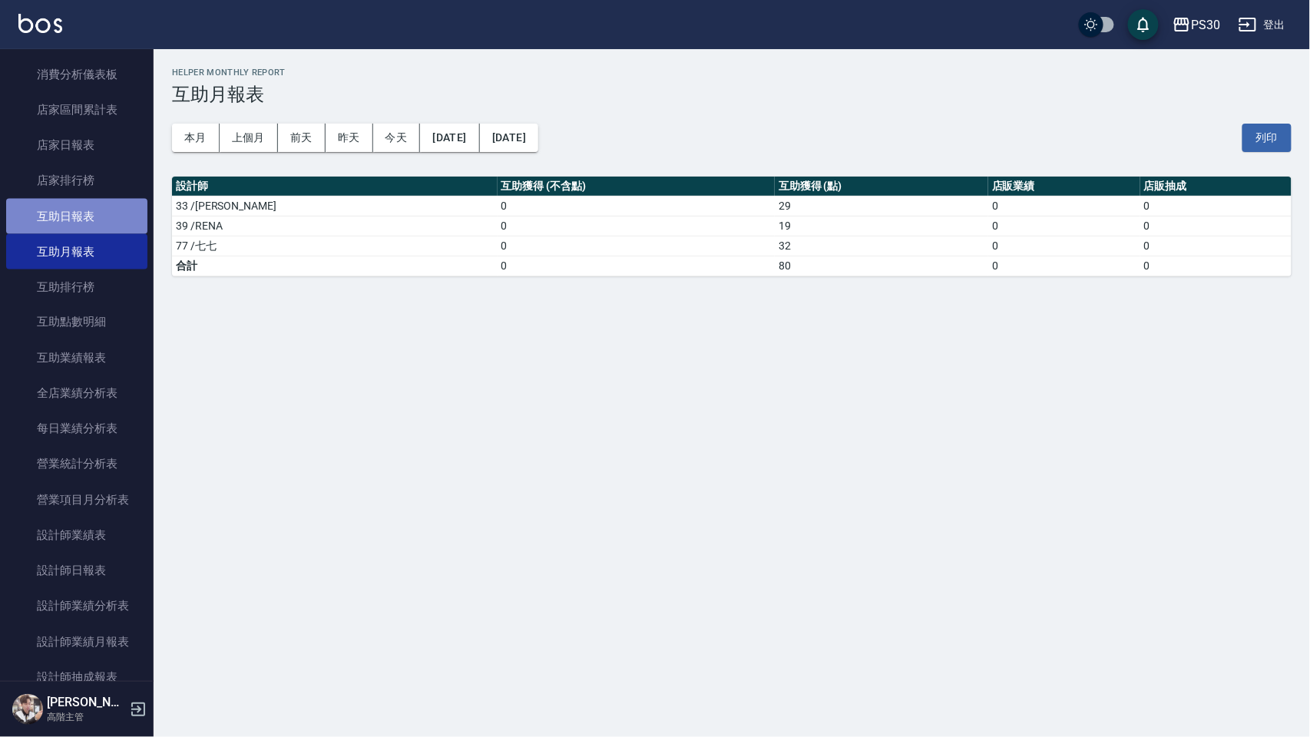
click at [103, 224] on link "互助日報表" at bounding box center [76, 216] width 141 height 35
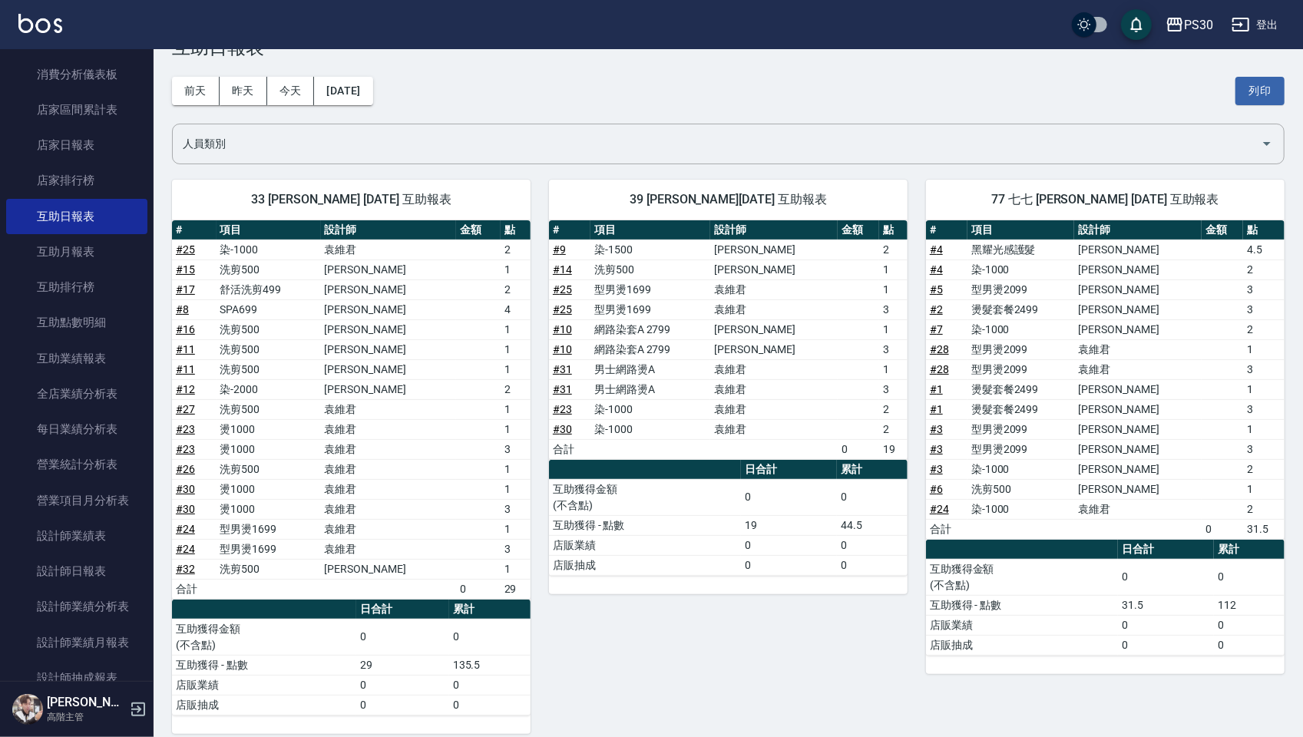
scroll to position [68, 0]
